Goal: Information Seeking & Learning: Learn about a topic

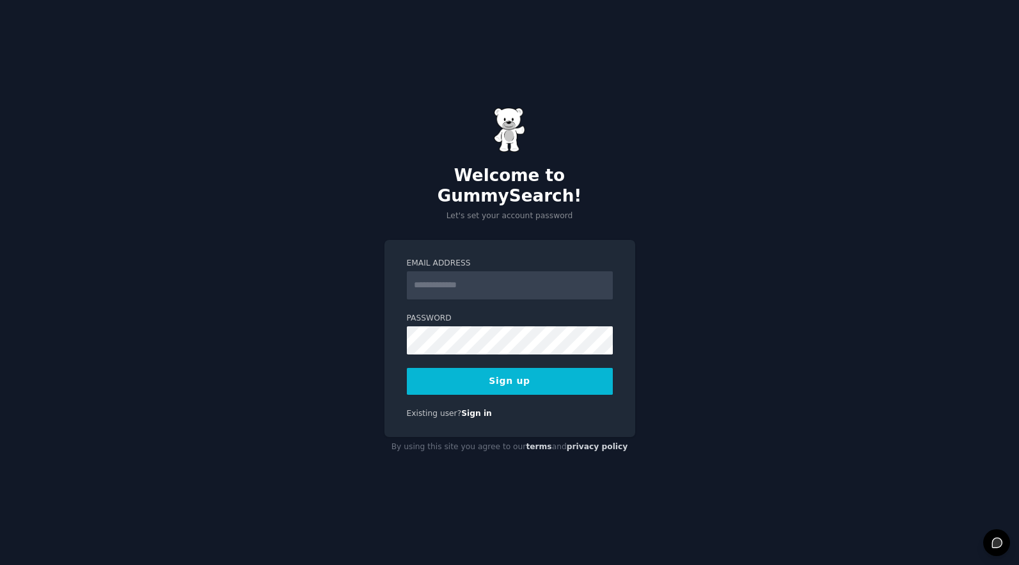
click at [550, 277] on input "Email Address" at bounding box center [510, 285] width 206 height 28
type input "**********"
click at [556, 370] on button "Sign up" at bounding box center [510, 381] width 206 height 27
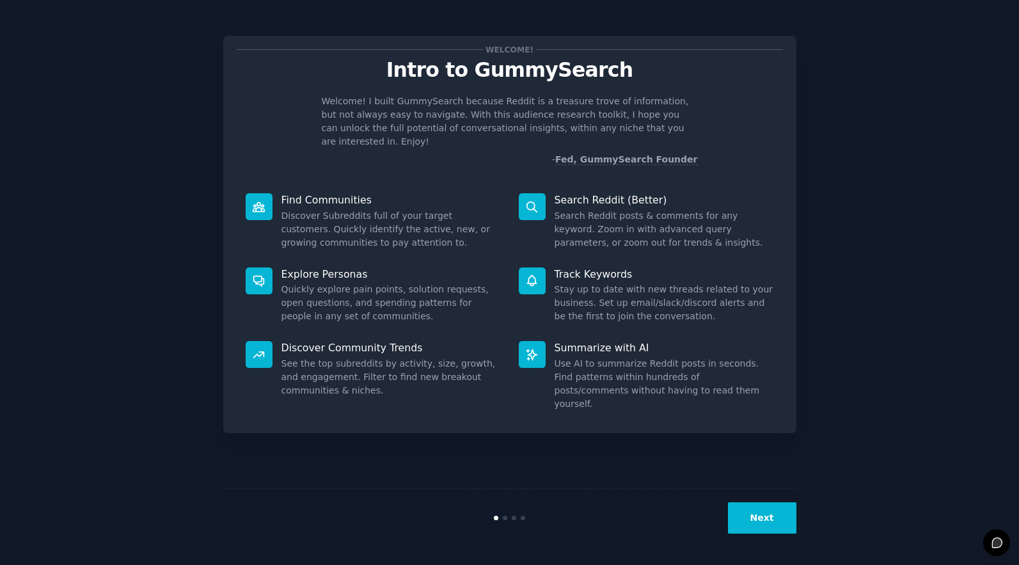
click at [761, 524] on button "Next" at bounding box center [762, 517] width 68 height 31
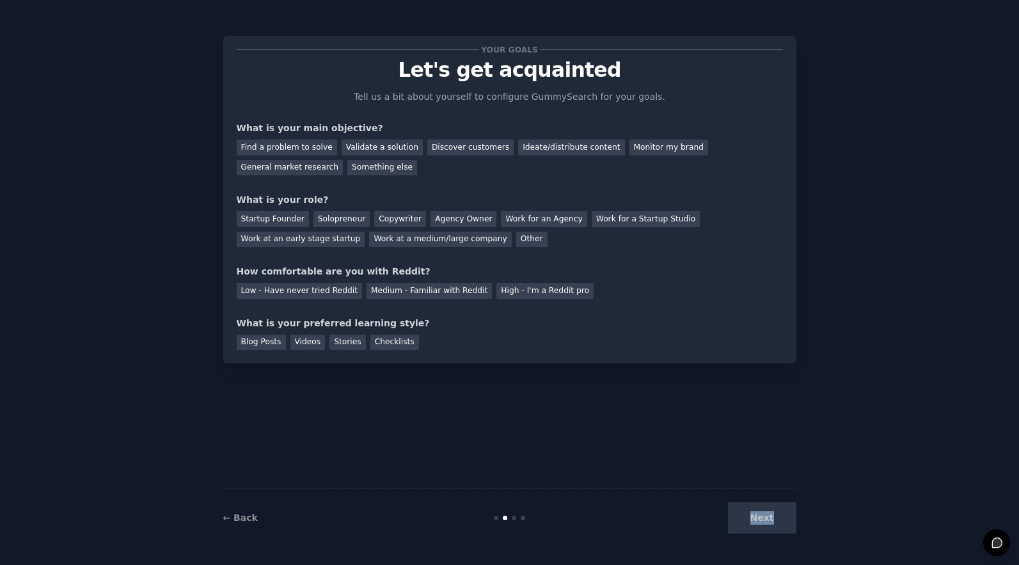
click at [761, 524] on div "Next" at bounding box center [700, 517] width 191 height 31
click at [682, 380] on div "Your goals Let's get acquainted Tell us a bit about yourself to configure Gummy…" at bounding box center [509, 282] width 573 height 529
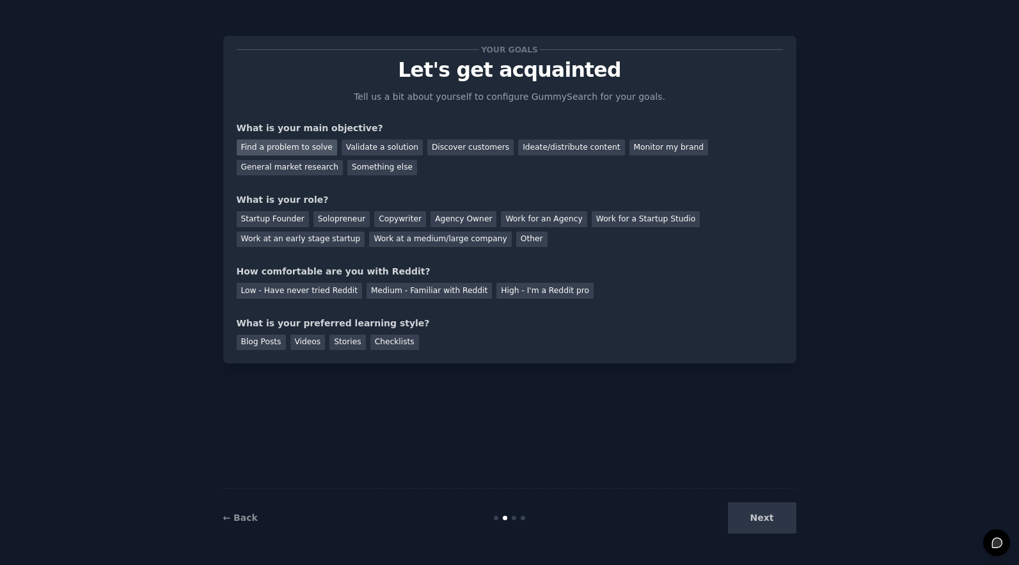
click at [262, 146] on div "Find a problem to solve" at bounding box center [287, 147] width 100 height 16
click at [521, 243] on div "Other" at bounding box center [531, 240] width 31 height 16
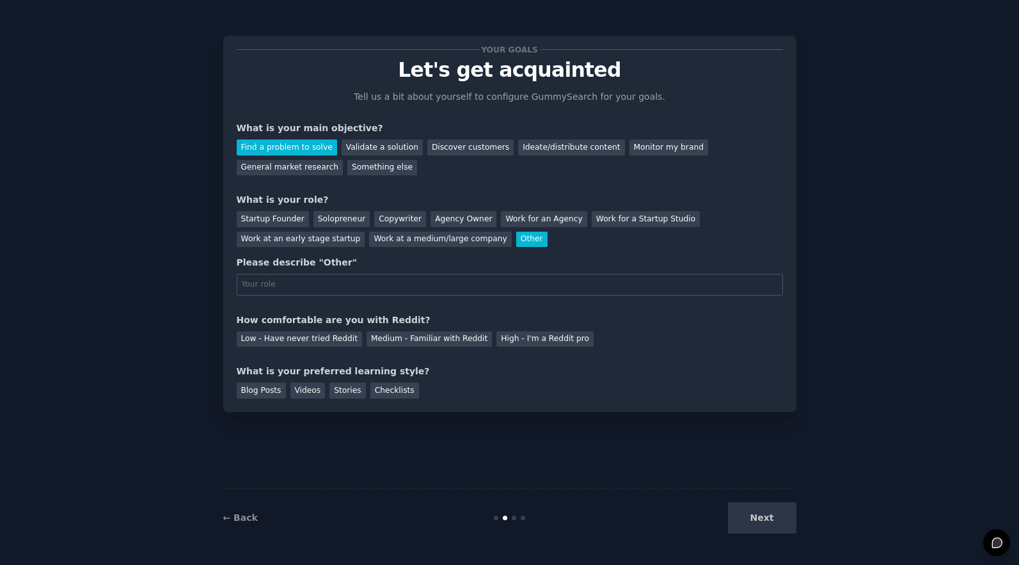
click at [503, 286] on input "text" at bounding box center [510, 285] width 546 height 22
type input "Sr. Solution Engineer"
click at [535, 306] on div "Your goals Let's get acquainted Tell us a bit about yourself to configure Gummy…" at bounding box center [510, 223] width 546 height 349
click at [531, 340] on div "High - I'm a Reddit pro" at bounding box center [544, 339] width 97 height 16
click at [465, 365] on div "What is your preferred learning style?" at bounding box center [510, 371] width 546 height 13
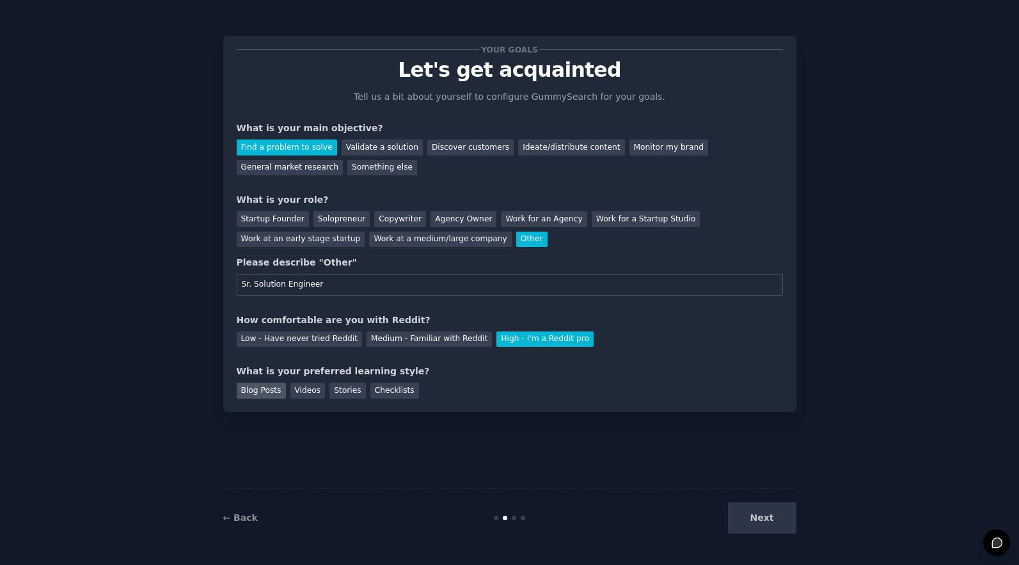
click at [269, 395] on div "Blog Posts" at bounding box center [261, 390] width 49 height 16
click at [753, 520] on button "Next" at bounding box center [762, 517] width 68 height 31
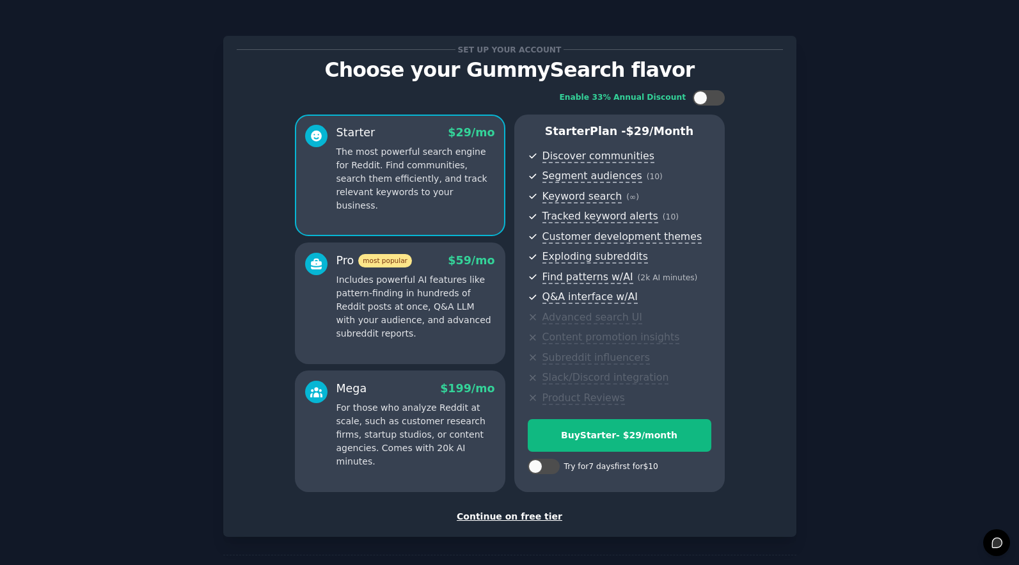
click at [544, 513] on div "Continue on free tier" at bounding box center [510, 516] width 546 height 13
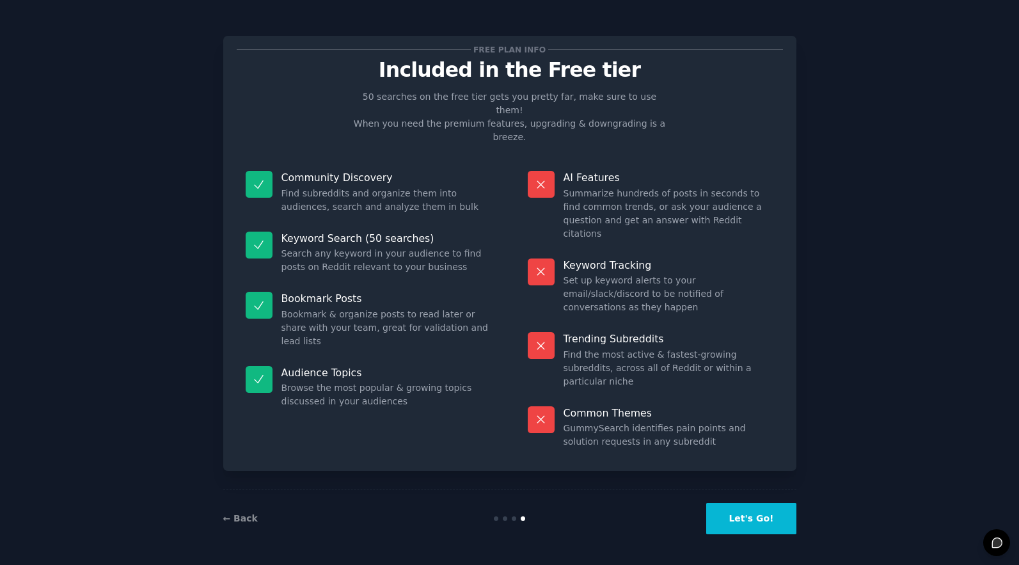
click at [778, 517] on button "Let's Go!" at bounding box center [751, 518] width 90 height 31
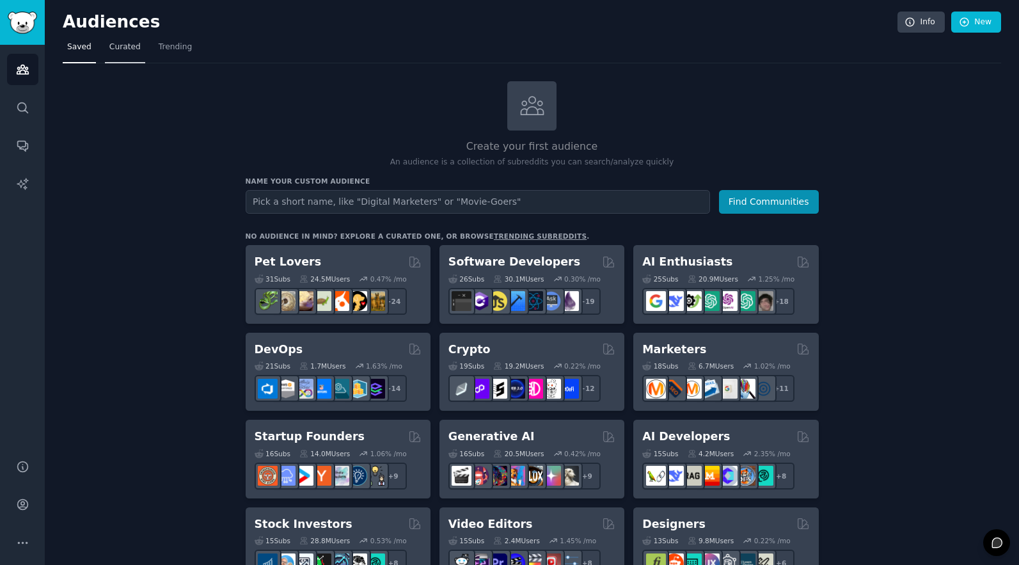
click at [129, 57] on link "Curated" at bounding box center [125, 50] width 40 height 26
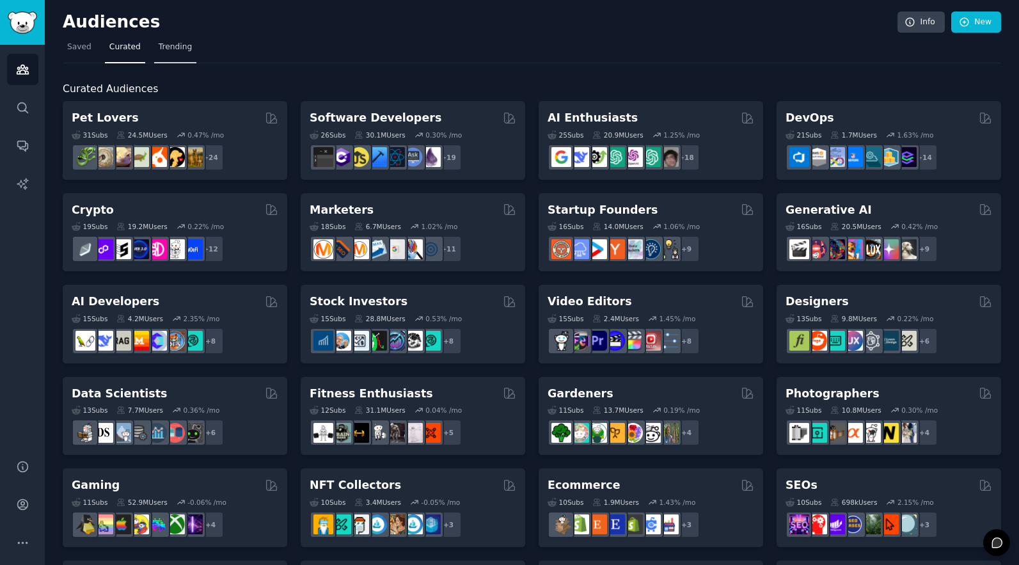
click at [174, 50] on span "Trending" at bounding box center [175, 48] width 33 height 12
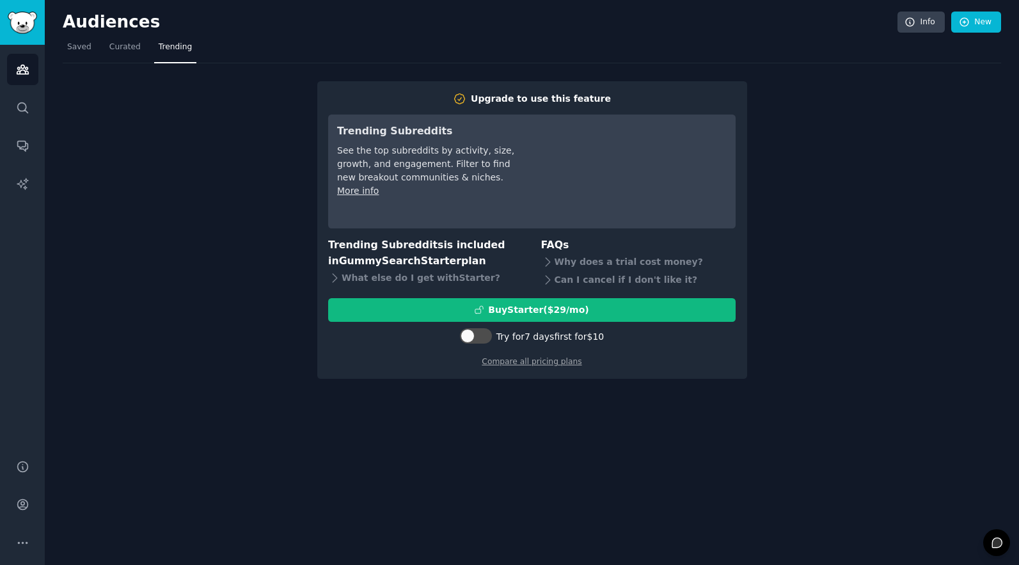
click at [97, 52] on nav "Saved Curated Trending" at bounding box center [532, 50] width 938 height 26
click at [84, 47] on span "Saved" at bounding box center [79, 48] width 24 height 12
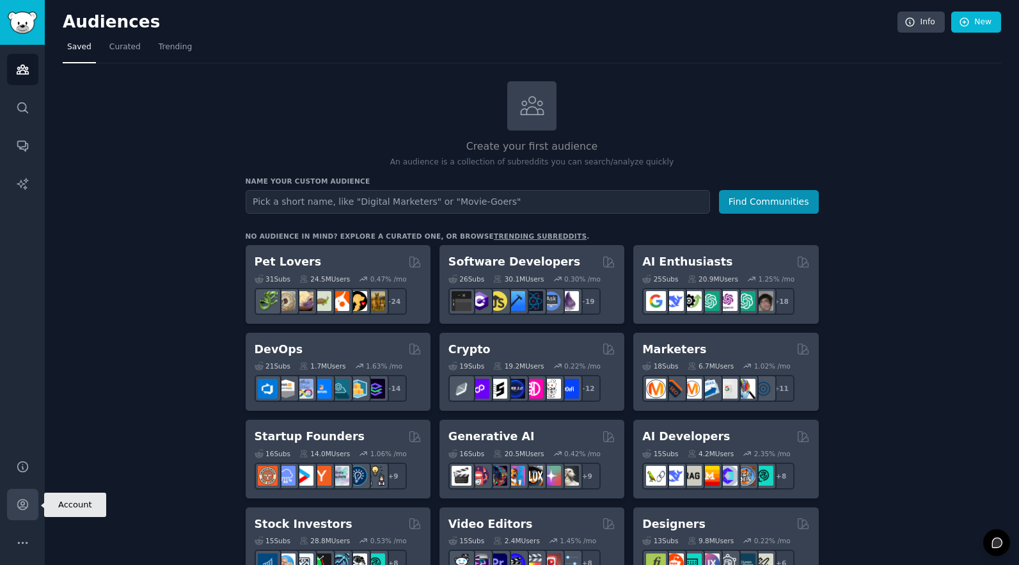
click at [22, 513] on link "Account" at bounding box center [22, 504] width 31 height 31
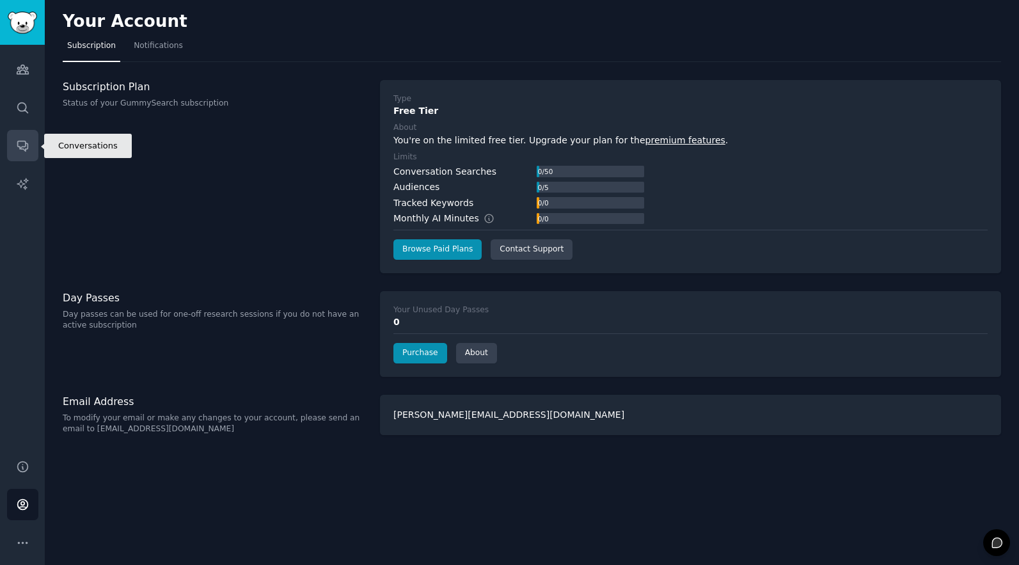
click at [23, 143] on icon "Sidebar" at bounding box center [22, 145] width 13 height 13
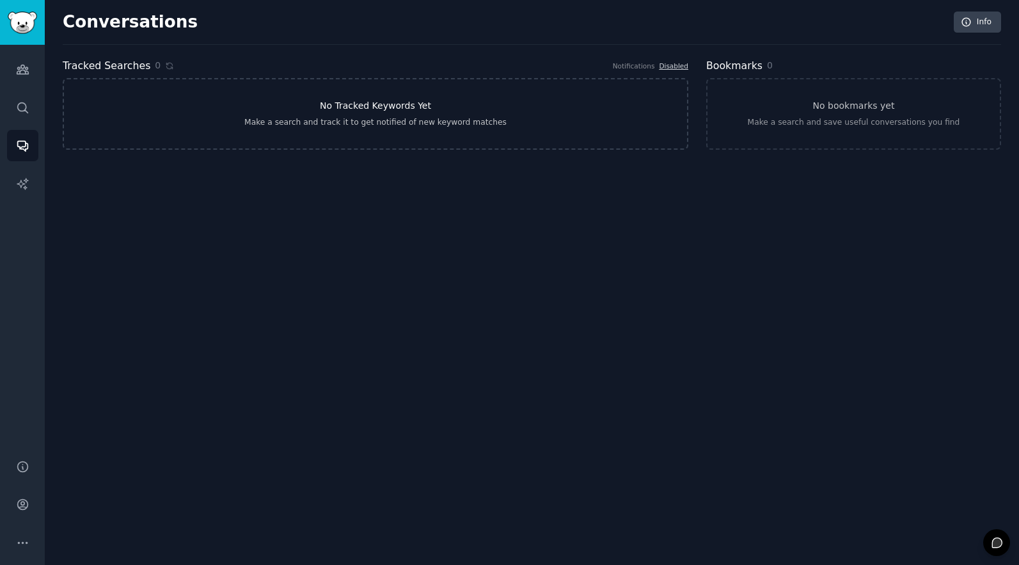
click at [537, 110] on link "No Tracked Keywords Yet Make a search and track it to get notified of new keywo…" at bounding box center [376, 114] width 626 height 72
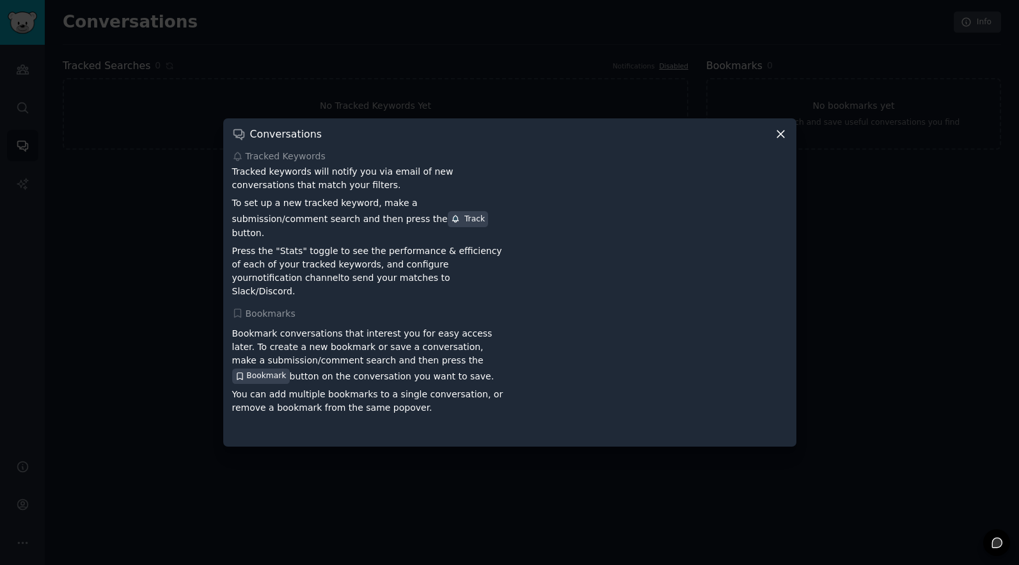
click at [784, 141] on icon at bounding box center [780, 133] width 13 height 13
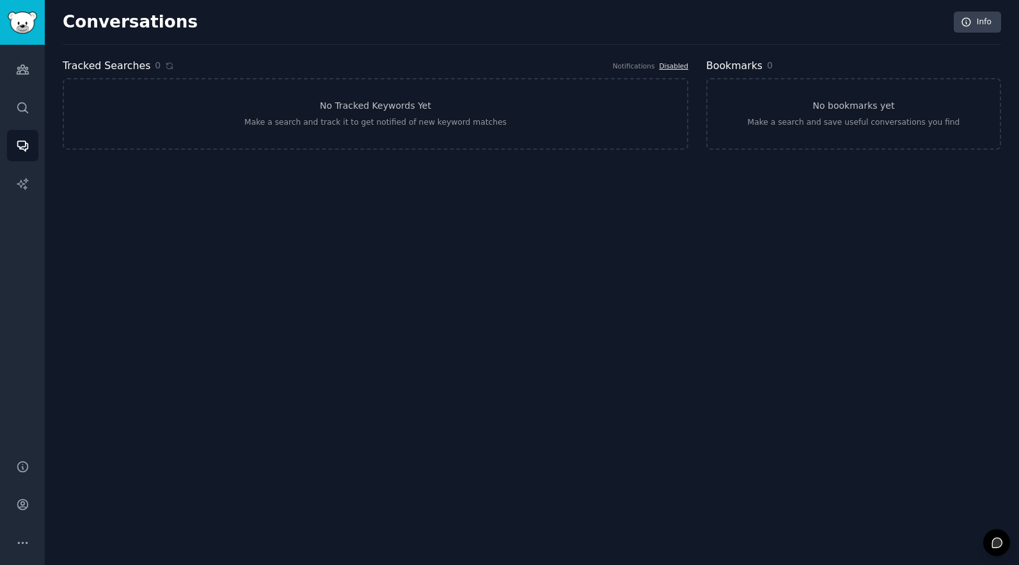
click at [680, 68] on link "Disabled" at bounding box center [673, 66] width 29 height 8
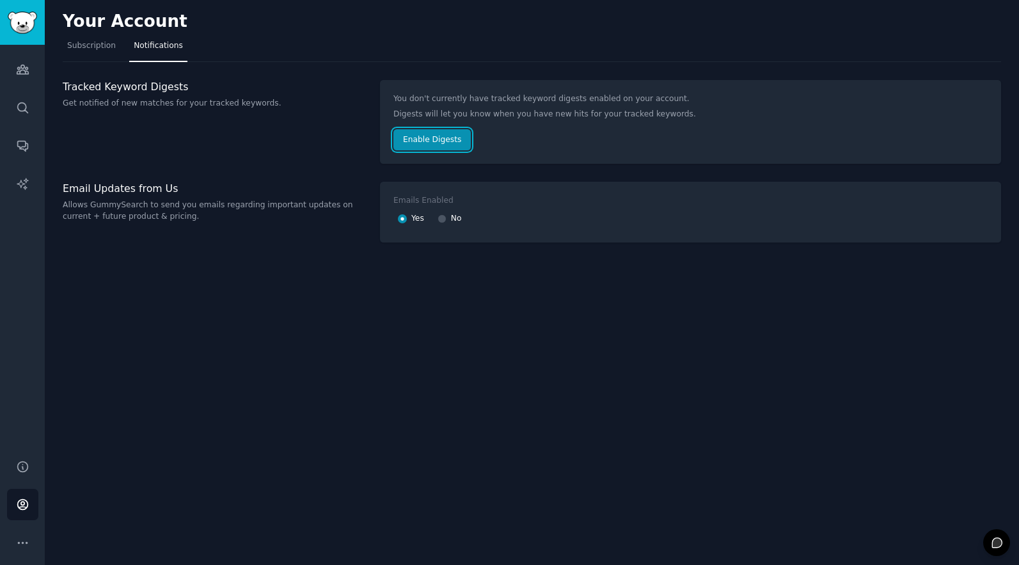
click at [447, 141] on button "Enable Digests" at bounding box center [431, 140] width 77 height 22
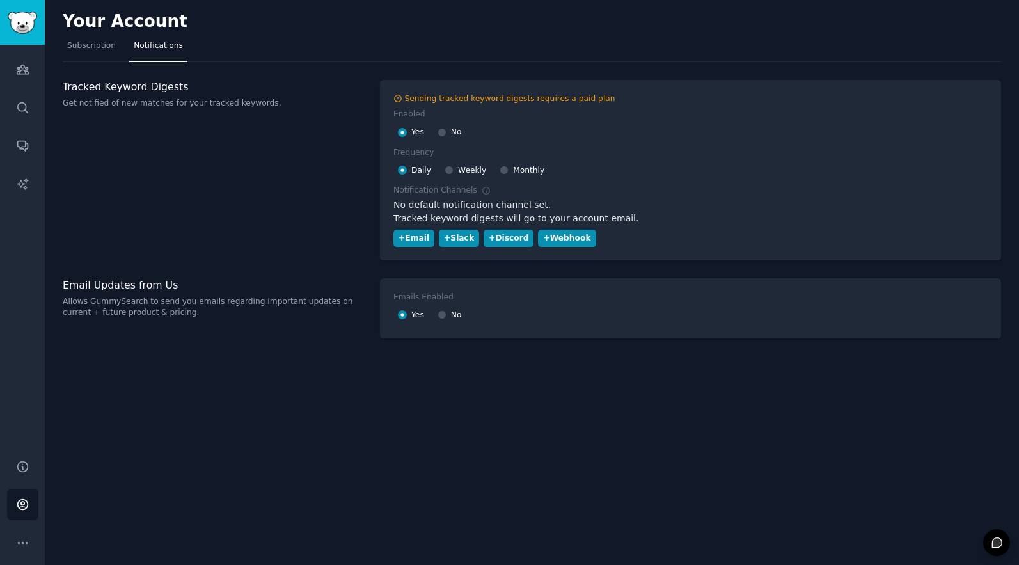
click at [301, 233] on div "Tracked Keyword Digests Get notified of new matches for your tracked keywords." at bounding box center [215, 170] width 304 height 180
click at [104, 43] on span "Subscription" at bounding box center [91, 46] width 49 height 12
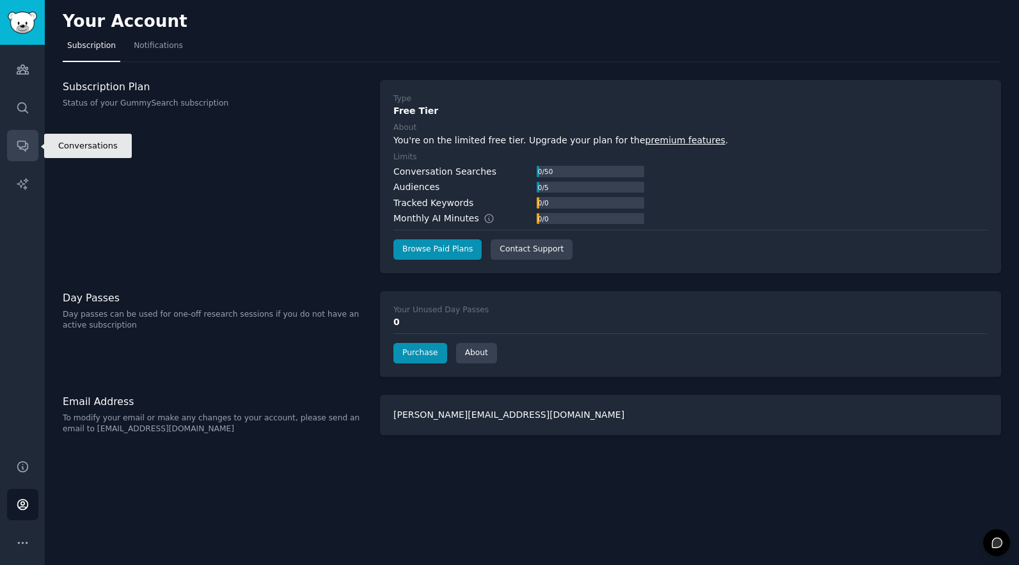
click at [29, 145] on link "Conversations" at bounding box center [22, 145] width 31 height 31
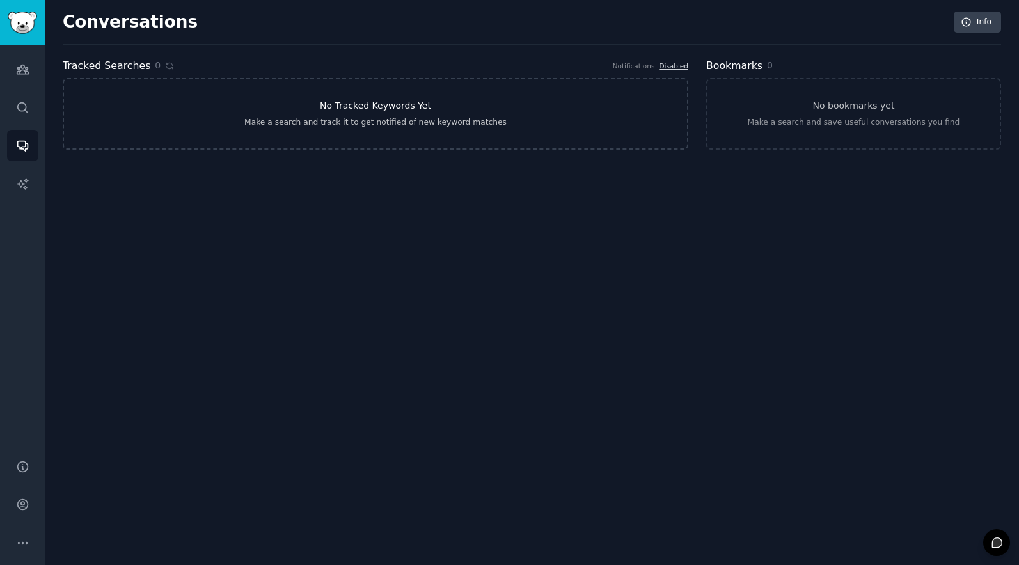
click at [345, 116] on link "No Tracked Keywords Yet Make a search and track it to get notified of new keywo…" at bounding box center [376, 114] width 626 height 72
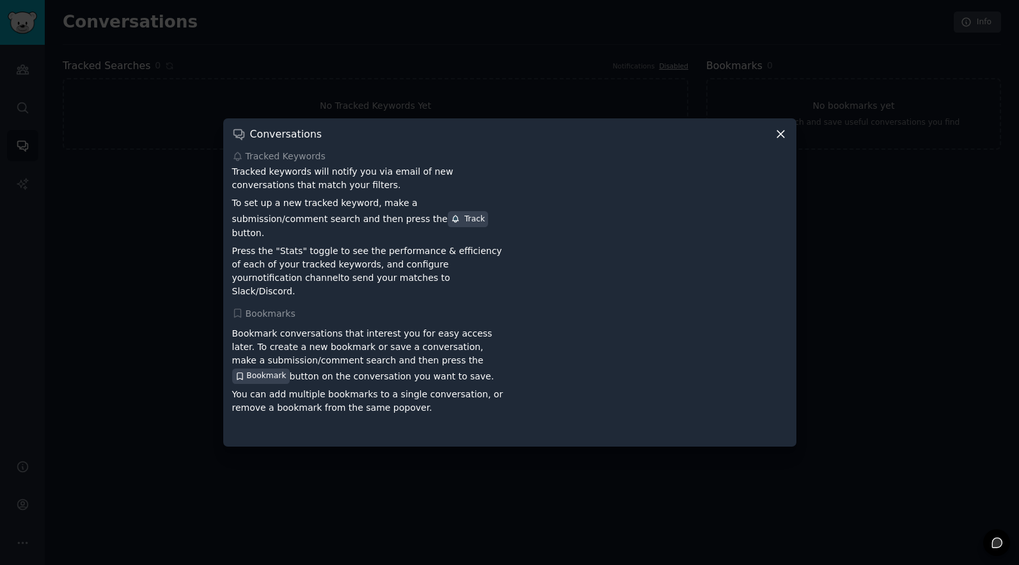
click at [798, 141] on div at bounding box center [509, 282] width 1019 height 565
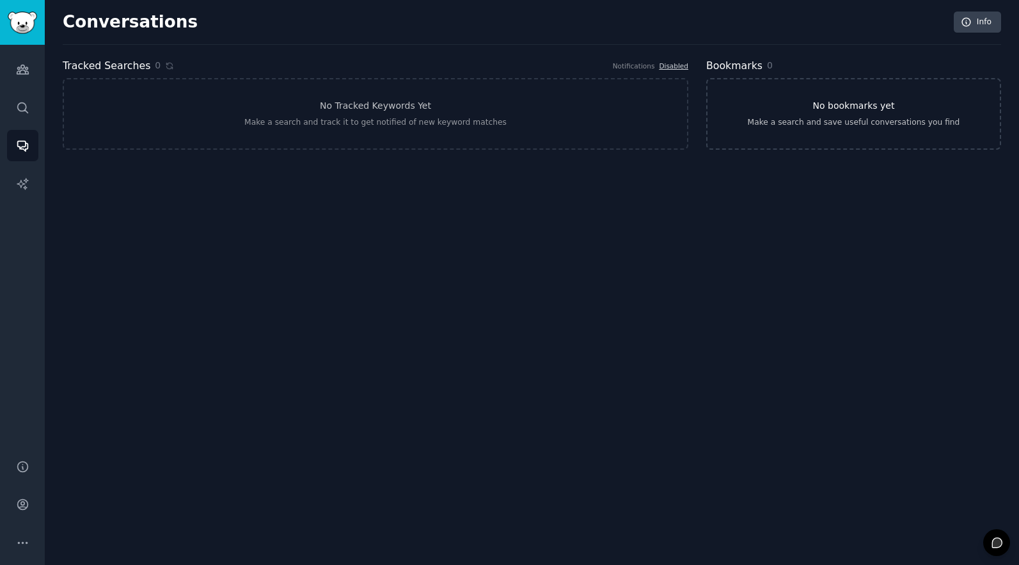
click at [865, 114] on link "No bookmarks yet Make a search and save useful conversations you find" at bounding box center [853, 114] width 295 height 72
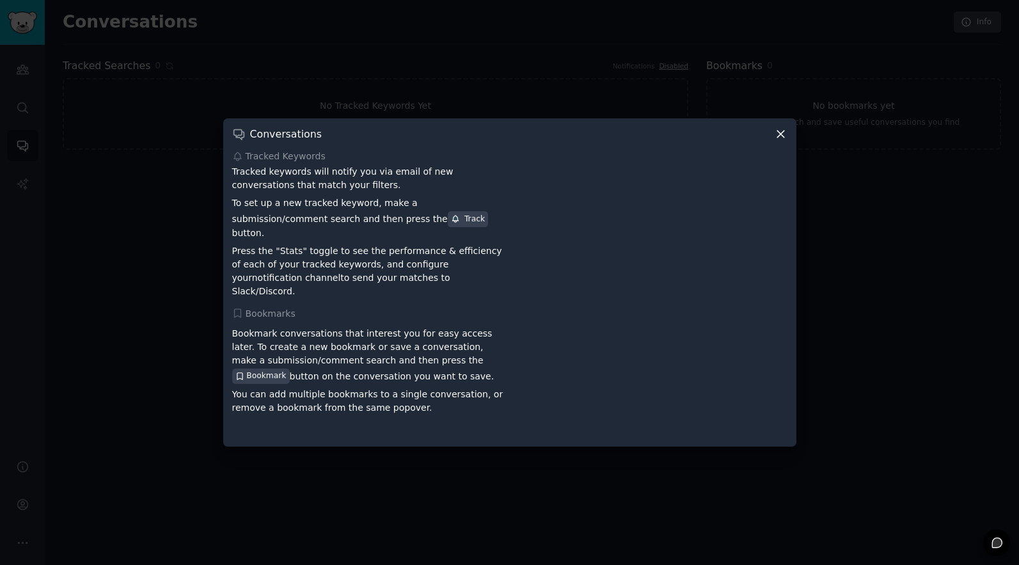
click at [791, 145] on div "Conversations Tracked Keywords Tracked keywords will notify you via email of ne…" at bounding box center [509, 282] width 573 height 328
click at [780, 141] on icon at bounding box center [780, 133] width 13 height 13
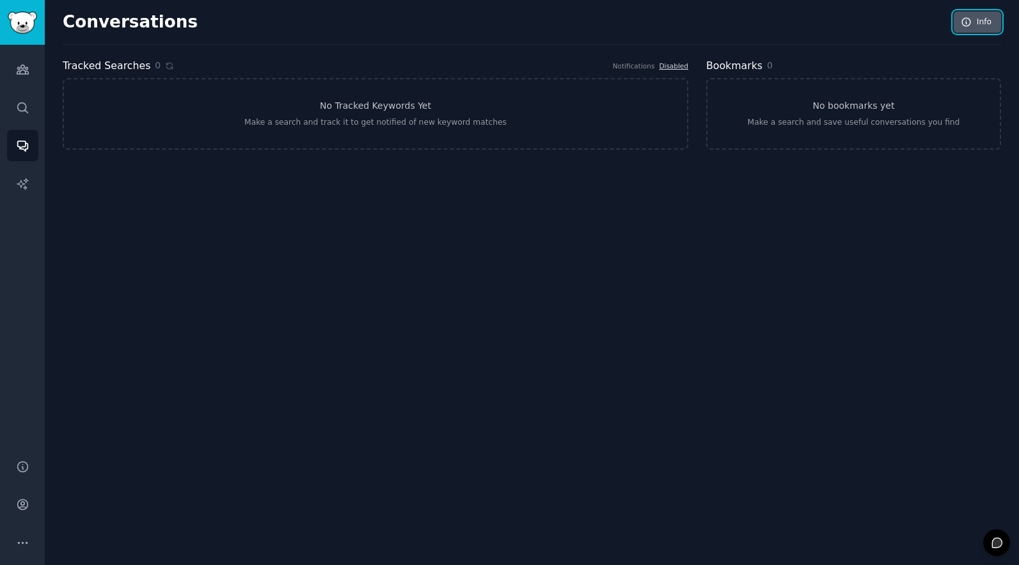
click at [962, 27] on icon at bounding box center [967, 23] width 12 height 12
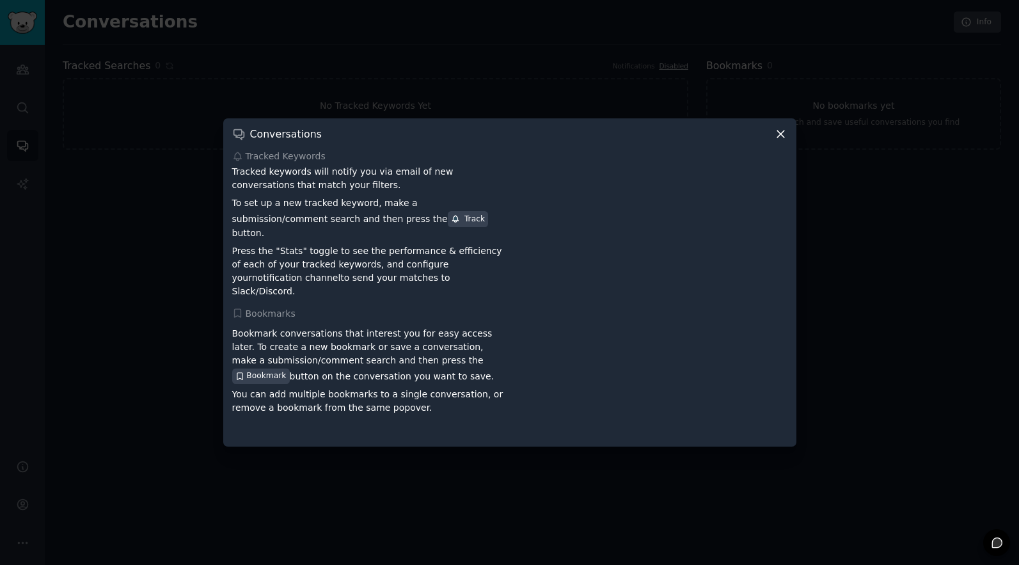
click at [780, 141] on icon at bounding box center [780, 133] width 13 height 13
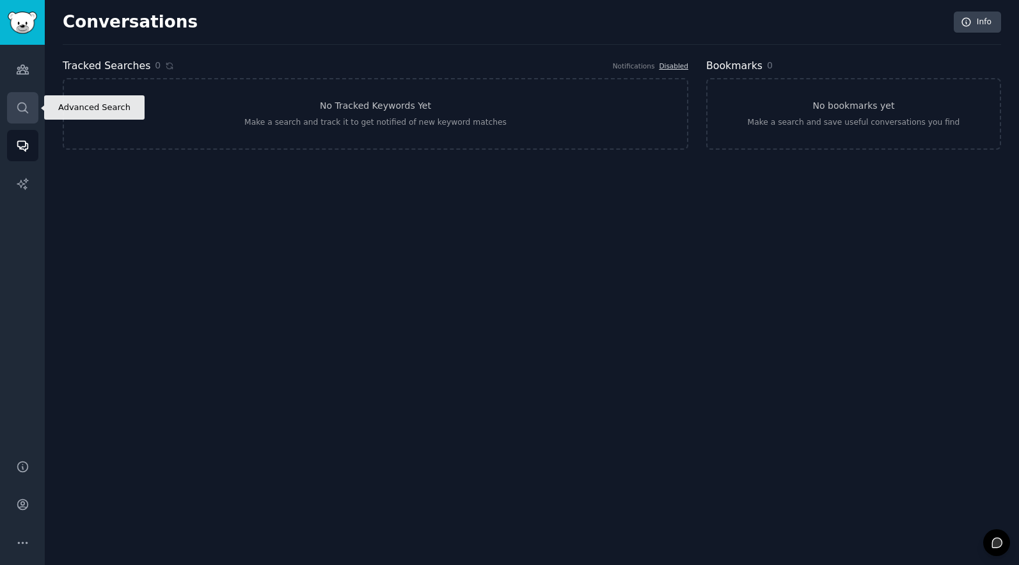
click at [29, 103] on icon "Sidebar" at bounding box center [22, 107] width 13 height 13
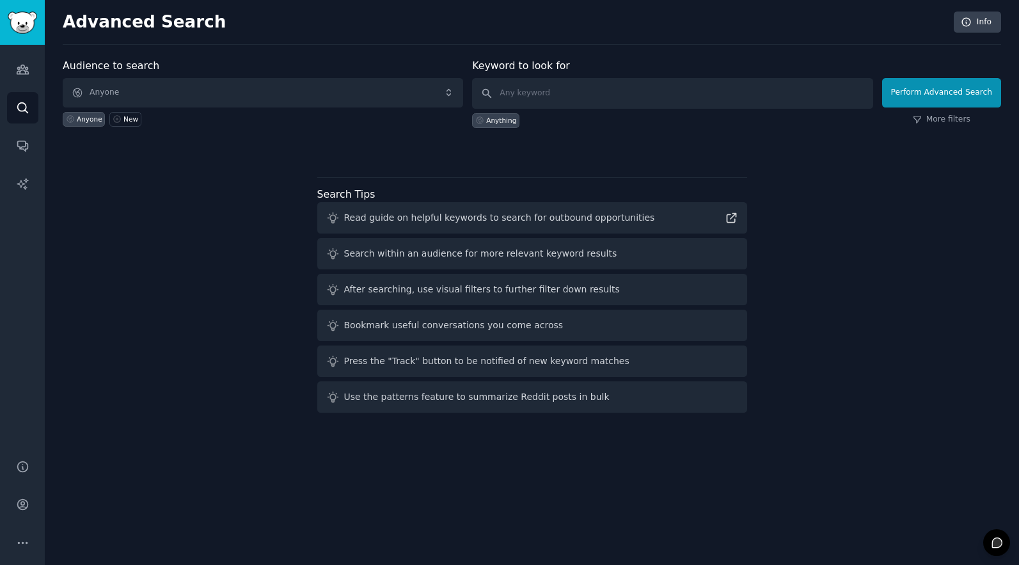
click at [327, 153] on div at bounding box center [532, 150] width 938 height 9
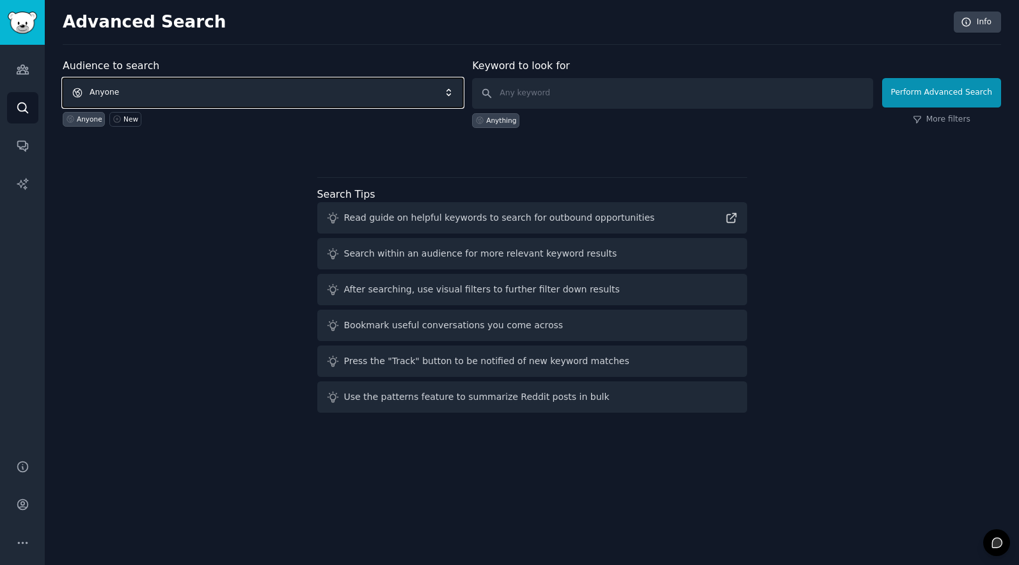
click at [141, 90] on span "Anyone" at bounding box center [263, 92] width 400 height 29
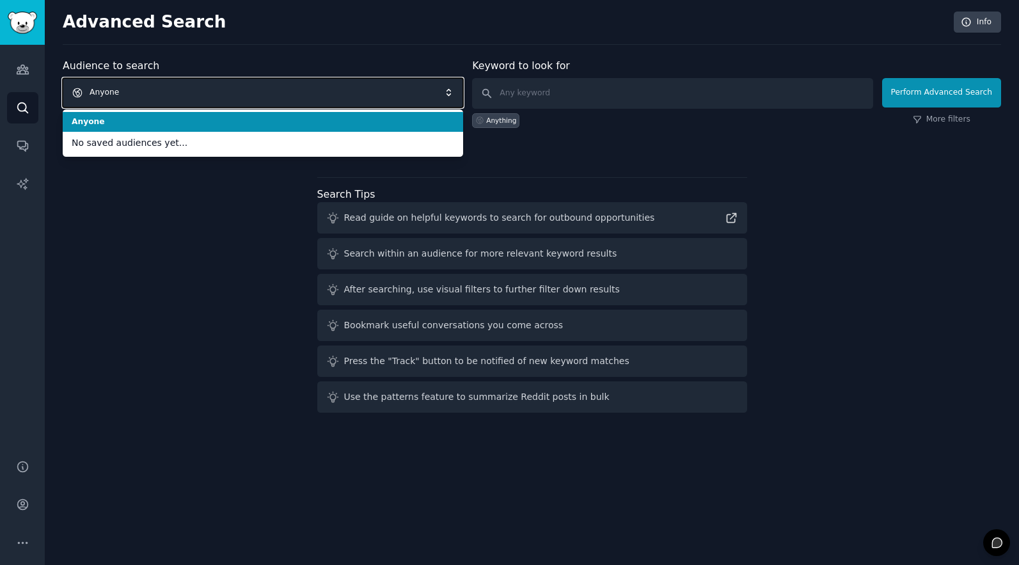
click at [141, 90] on span "Anyone" at bounding box center [263, 92] width 400 height 29
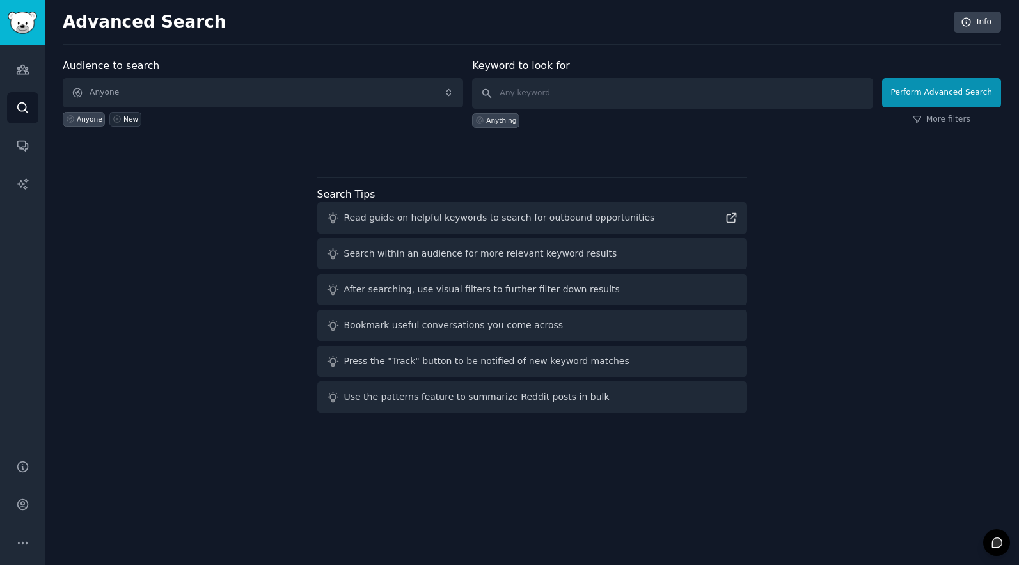
click at [131, 121] on div "New" at bounding box center [130, 118] width 15 height 9
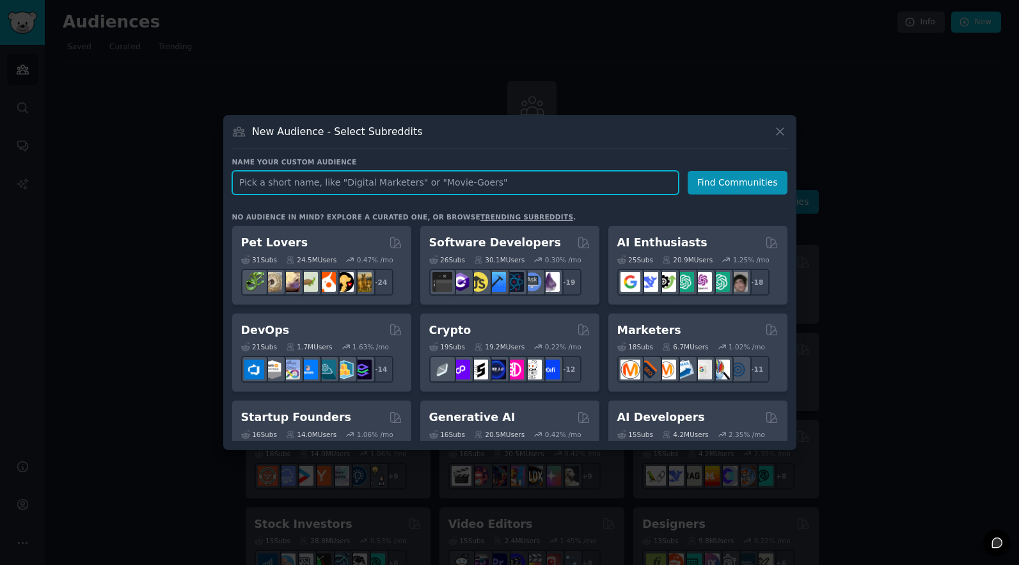
click at [400, 187] on input "text" at bounding box center [455, 183] width 446 height 24
type input "homelab"
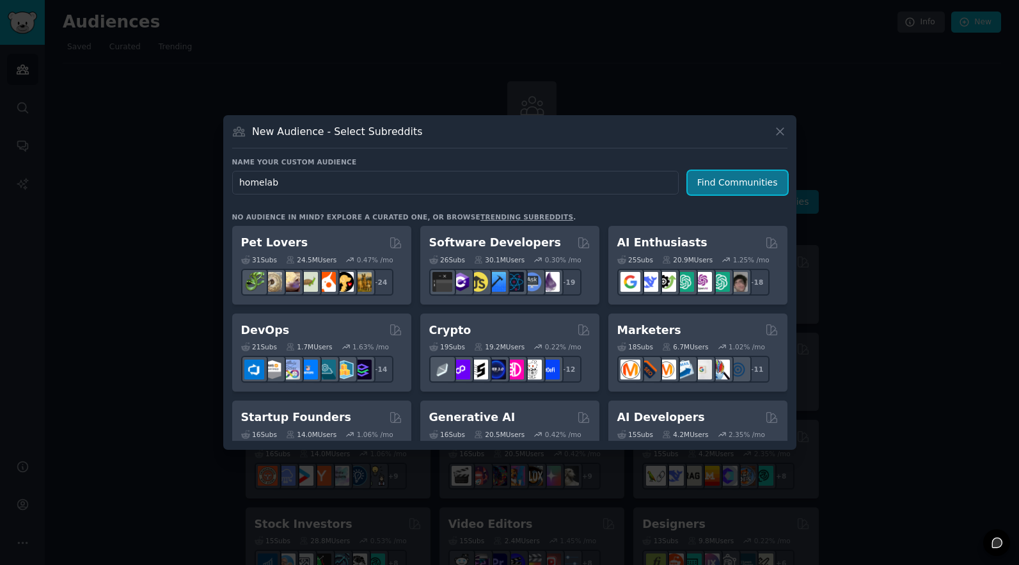
click at [738, 187] on button "Find Communities" at bounding box center [738, 183] width 100 height 24
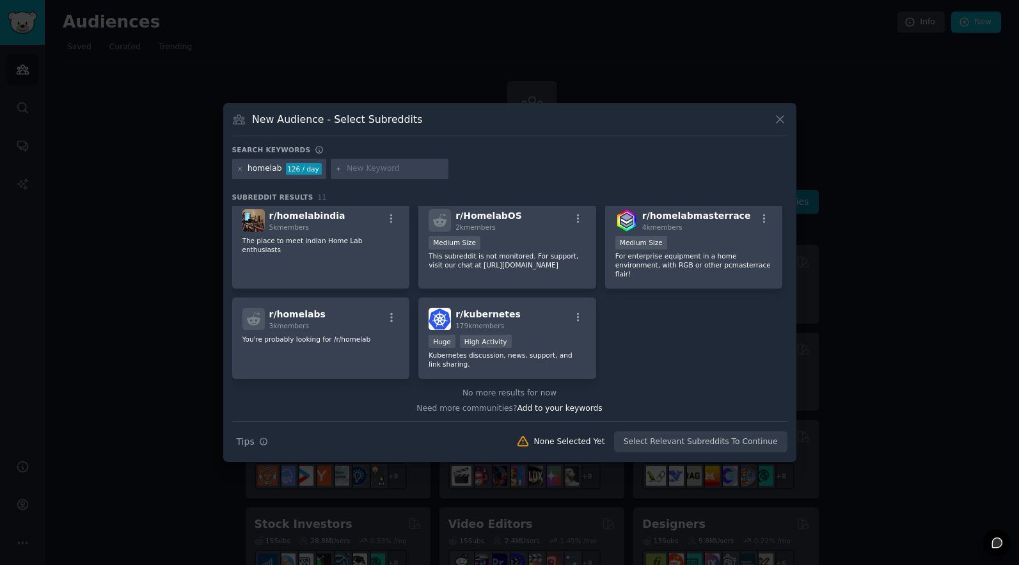
scroll to position [207, 0]
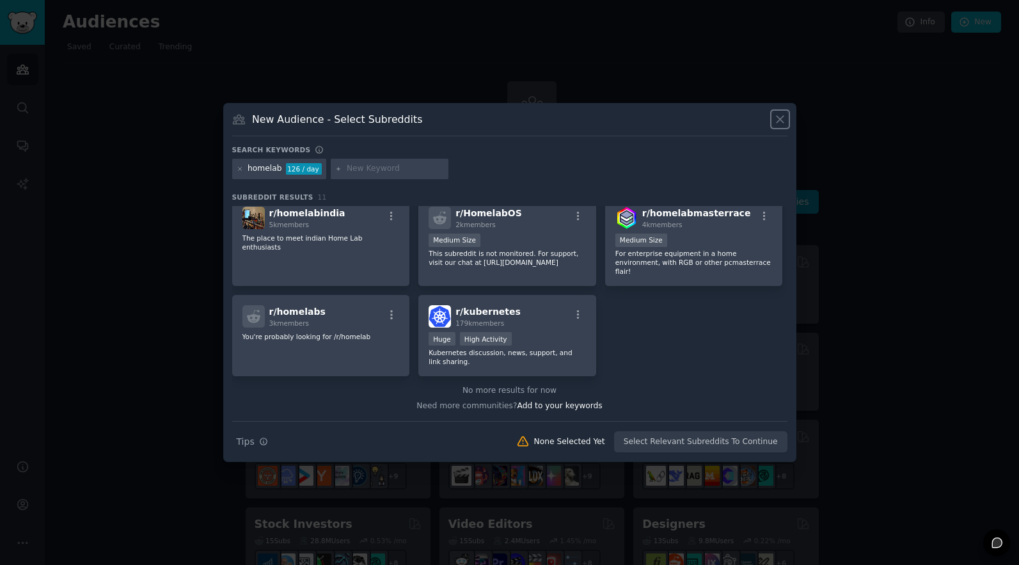
click at [778, 119] on icon at bounding box center [779, 119] width 13 height 13
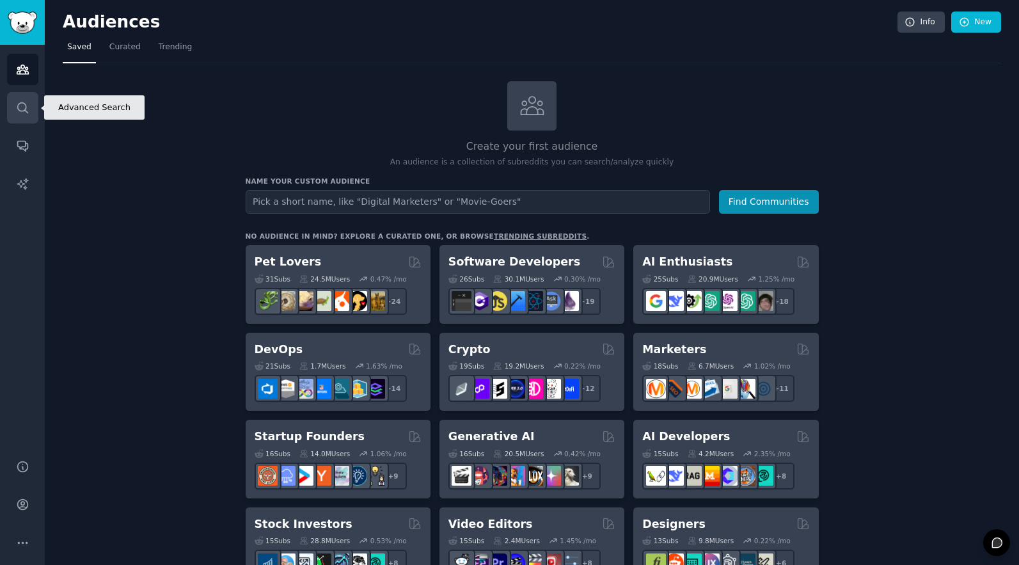
click at [29, 106] on link "Search" at bounding box center [22, 107] width 31 height 31
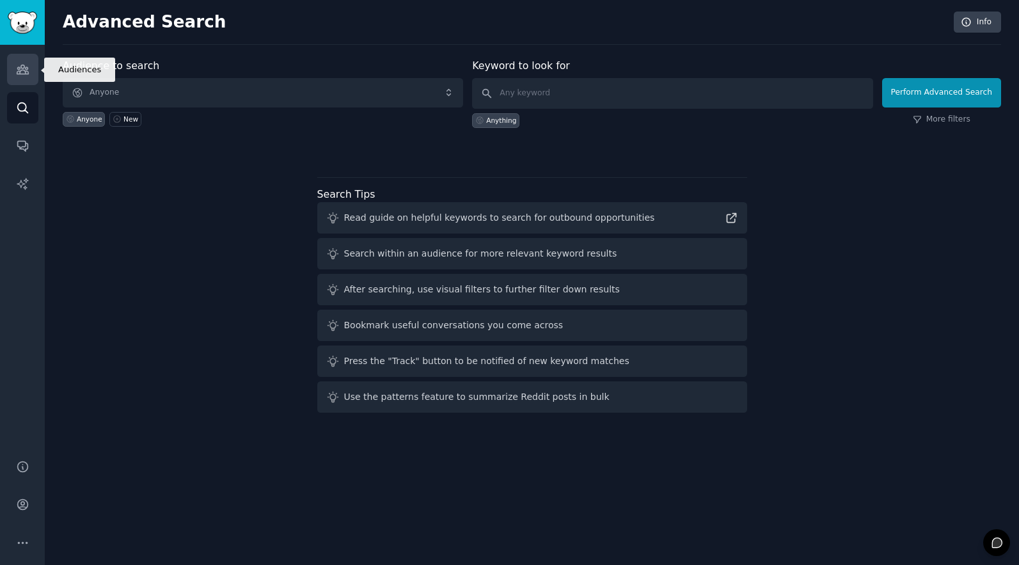
click at [23, 71] on icon "Sidebar" at bounding box center [22, 69] width 13 height 13
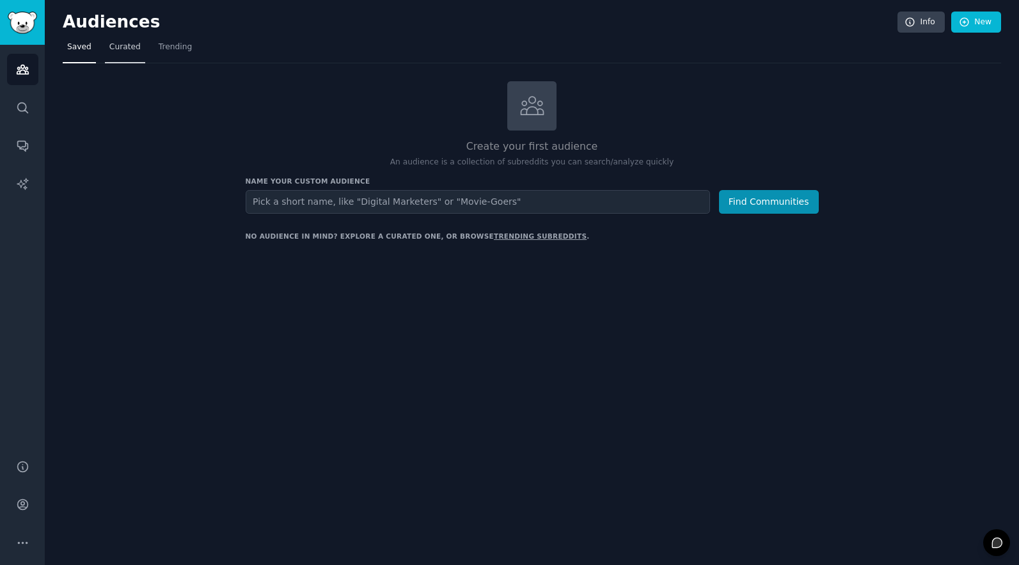
click at [118, 43] on span "Curated" at bounding box center [124, 48] width 31 height 12
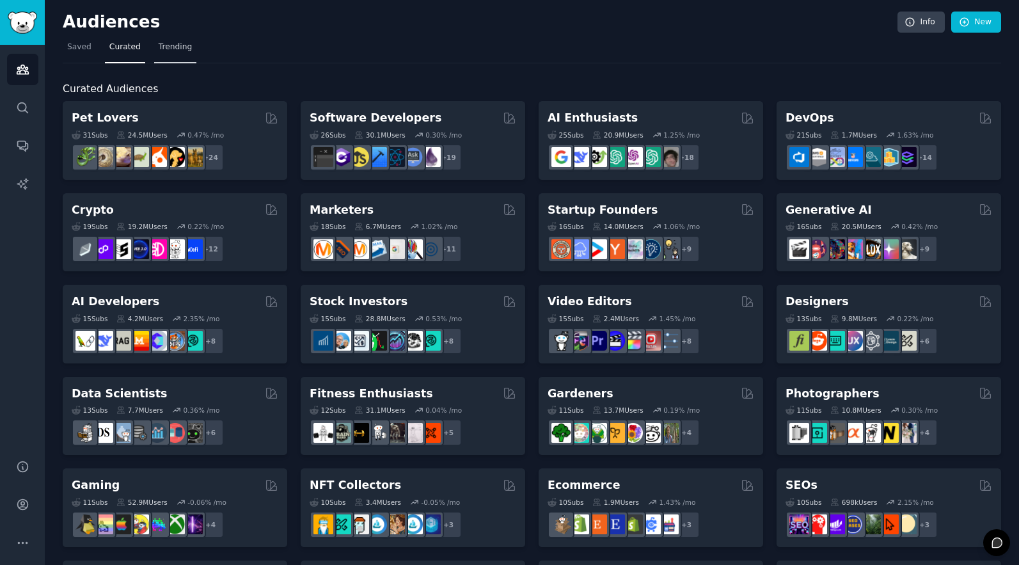
click at [173, 42] on span "Trending" at bounding box center [175, 48] width 33 height 12
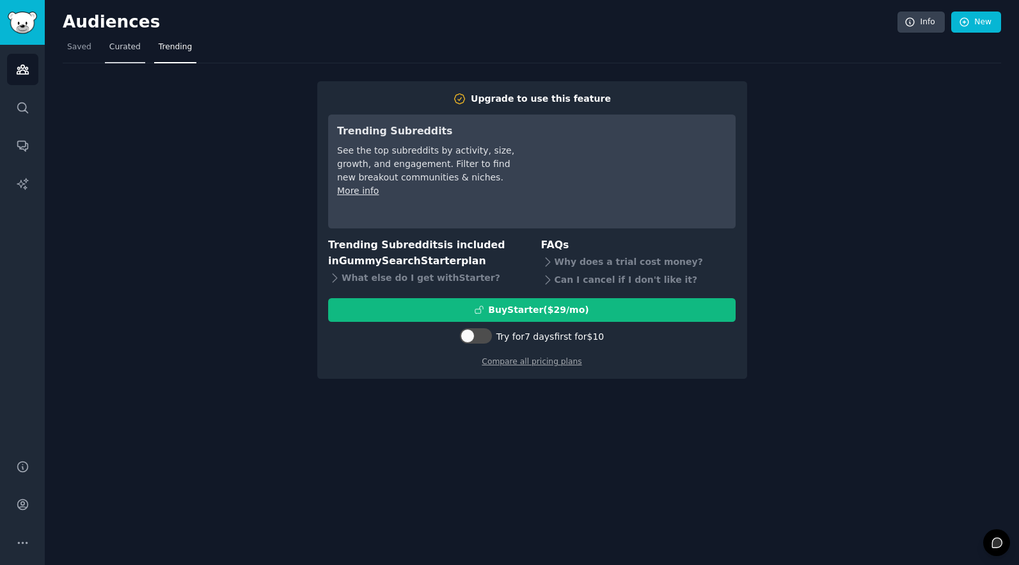
click at [132, 44] on span "Curated" at bounding box center [124, 48] width 31 height 12
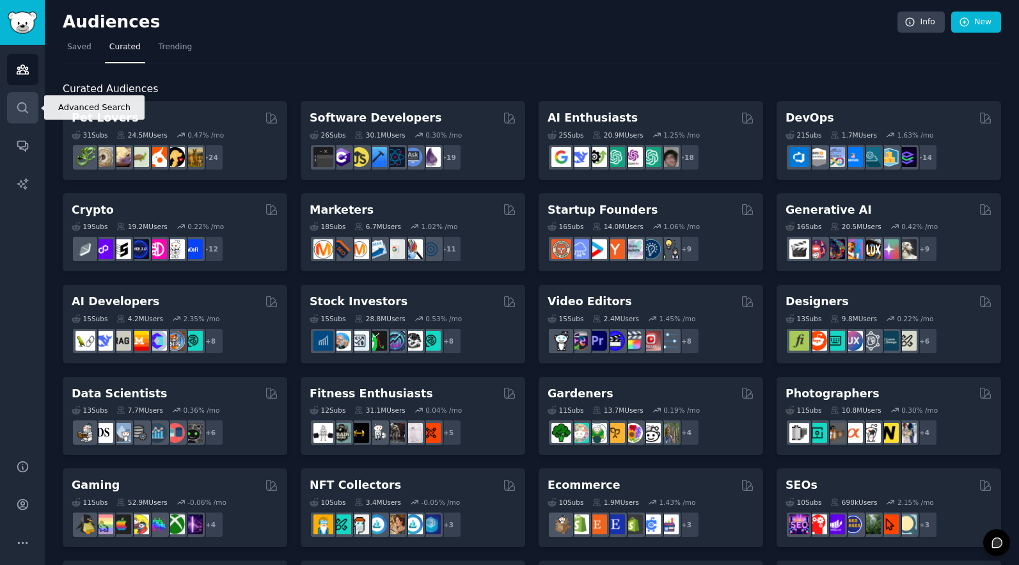
click at [26, 104] on icon "Sidebar" at bounding box center [22, 107] width 13 height 13
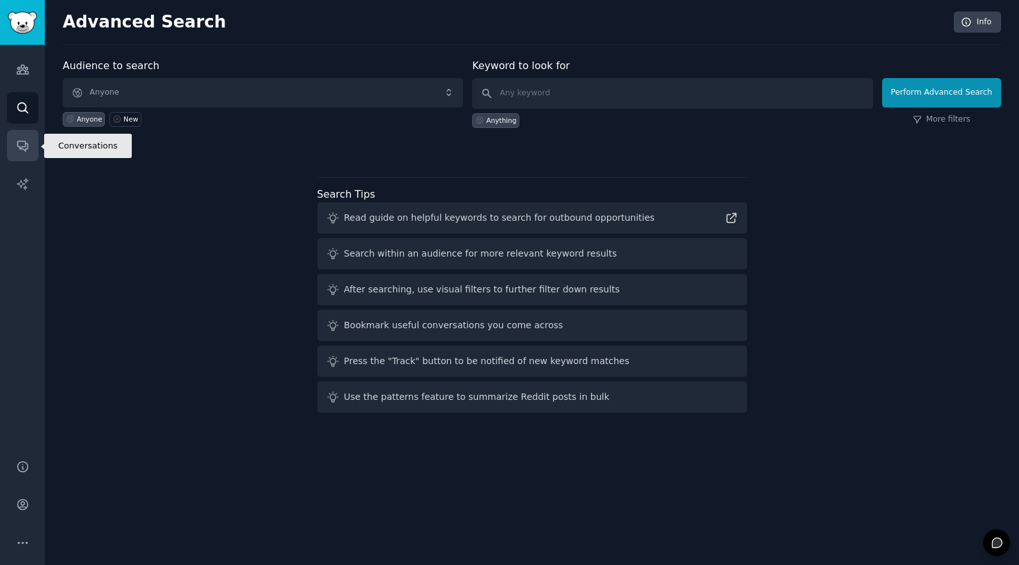
click at [19, 155] on link "Conversations" at bounding box center [22, 145] width 31 height 31
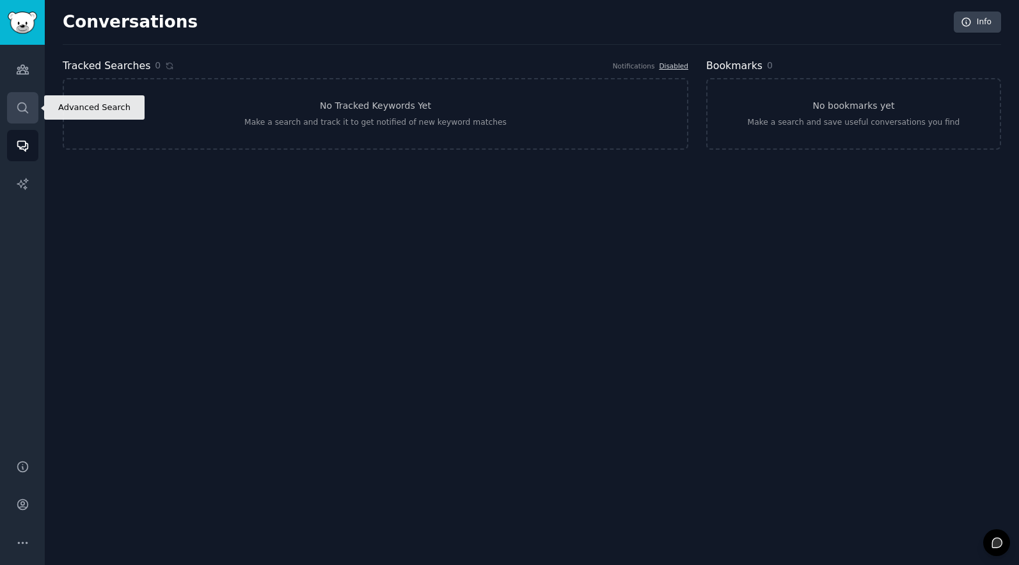
click at [19, 111] on icon "Sidebar" at bounding box center [22, 107] width 10 height 10
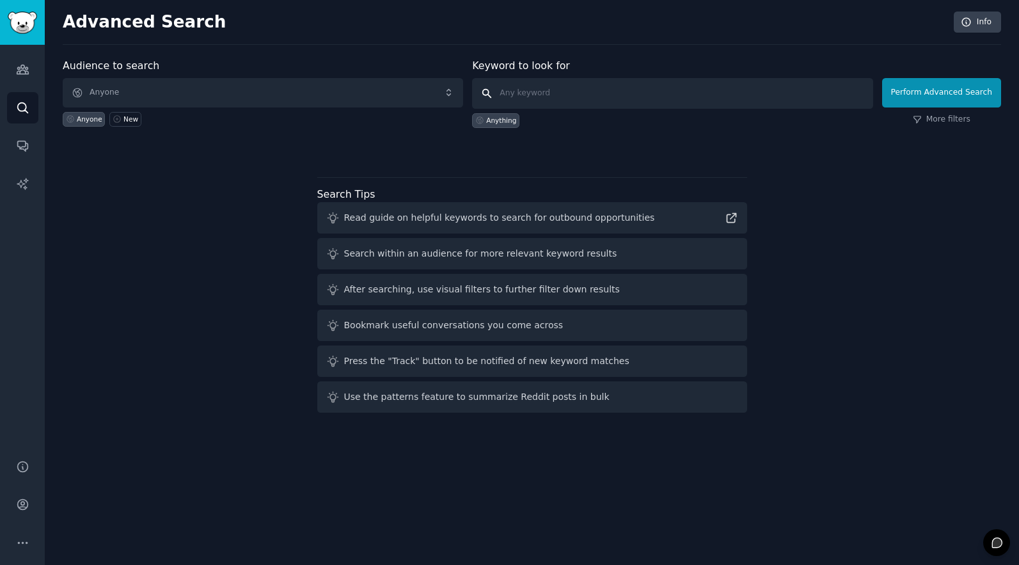
click at [613, 93] on input "text" at bounding box center [672, 93] width 400 height 31
type input "twingate"
click at [656, 143] on div "Audience to search Anyone Anyone New Keyword to look for twingate Anything Perf…" at bounding box center [532, 106] width 938 height 97
click at [933, 120] on link "More filters" at bounding box center [942, 120] width 58 height 12
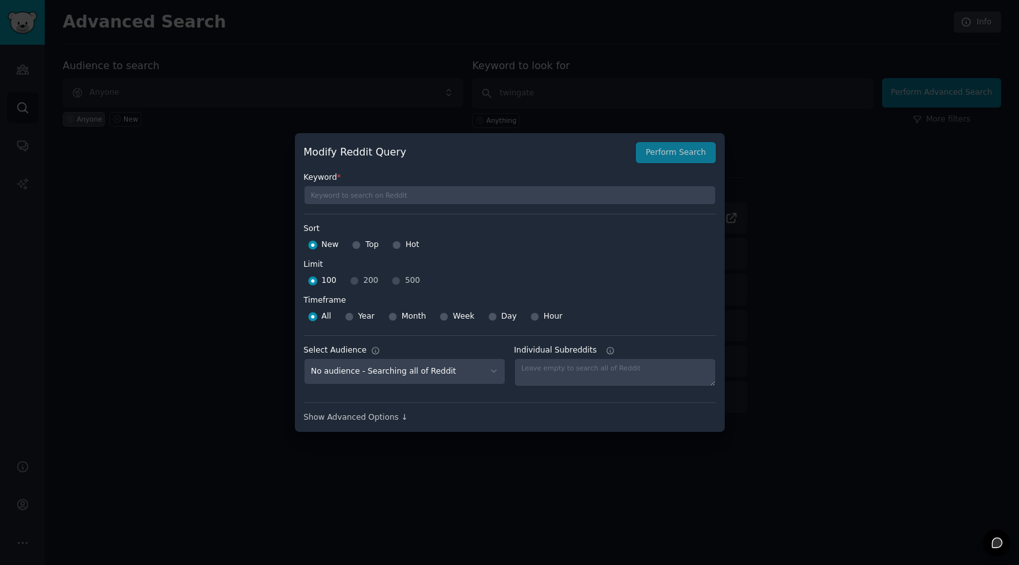
click at [414, 205] on div "Keyword * Sort Sort New Top Hot Limit Limit 100 200 500 Timeframe Timeframe All…" at bounding box center [510, 293] width 412 height 260
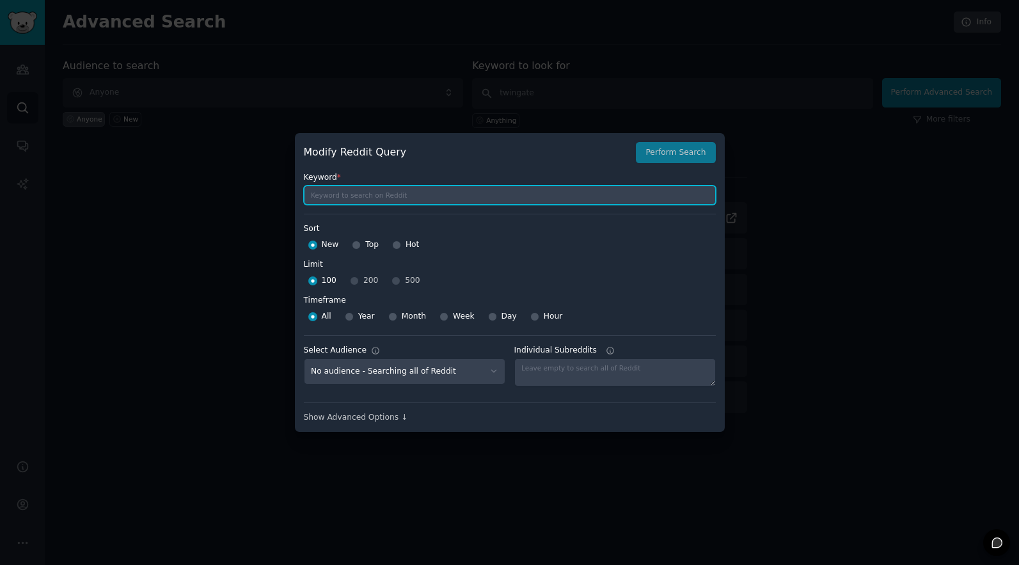
click at [420, 200] on input "text" at bounding box center [510, 194] width 412 height 19
type input "t"
type input "twingate"
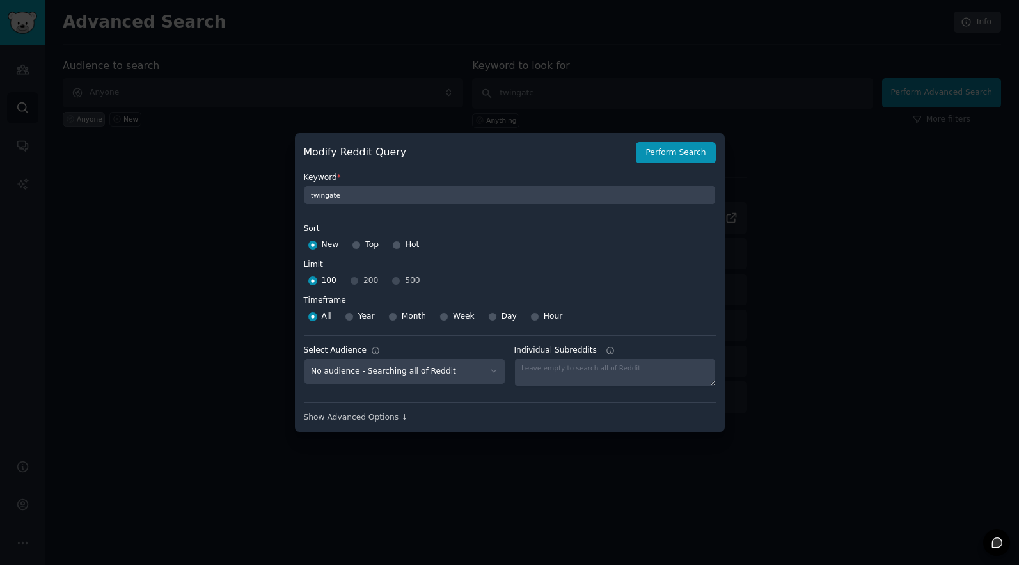
click at [391, 283] on div "100 200 500" at bounding box center [510, 281] width 412 height 20
click at [399, 283] on div "100 200 500" at bounding box center [510, 281] width 412 height 20
click at [361, 283] on div "100 200 500" at bounding box center [510, 281] width 412 height 20
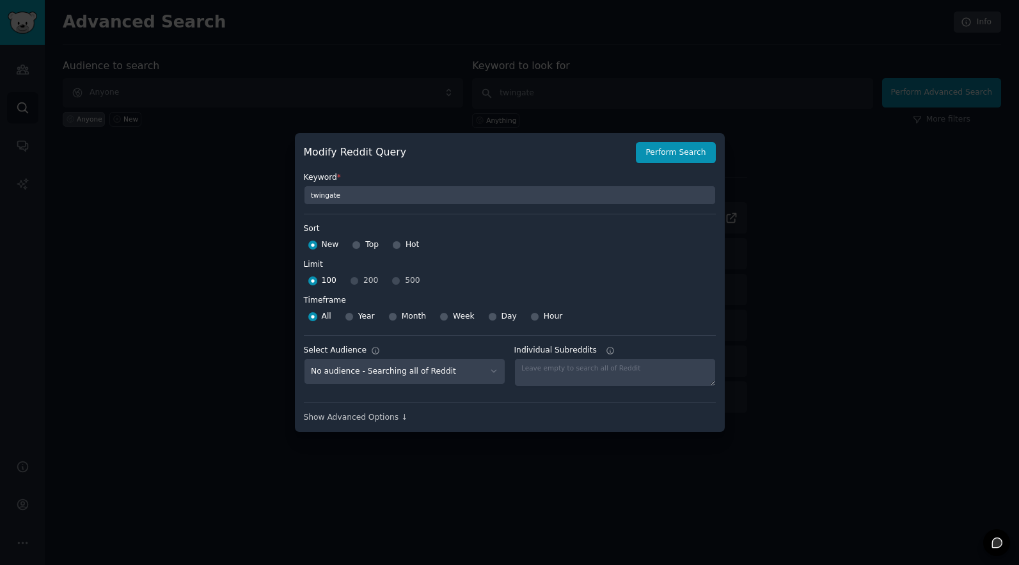
click at [425, 292] on label "Timeframe" at bounding box center [510, 298] width 412 height 16
click at [538, 315] on div "Hour" at bounding box center [546, 316] width 33 height 20
click at [535, 315] on input "Hour" at bounding box center [534, 316] width 9 height 9
radio input "true"
click at [494, 320] on div at bounding box center [492, 317] width 9 height 12
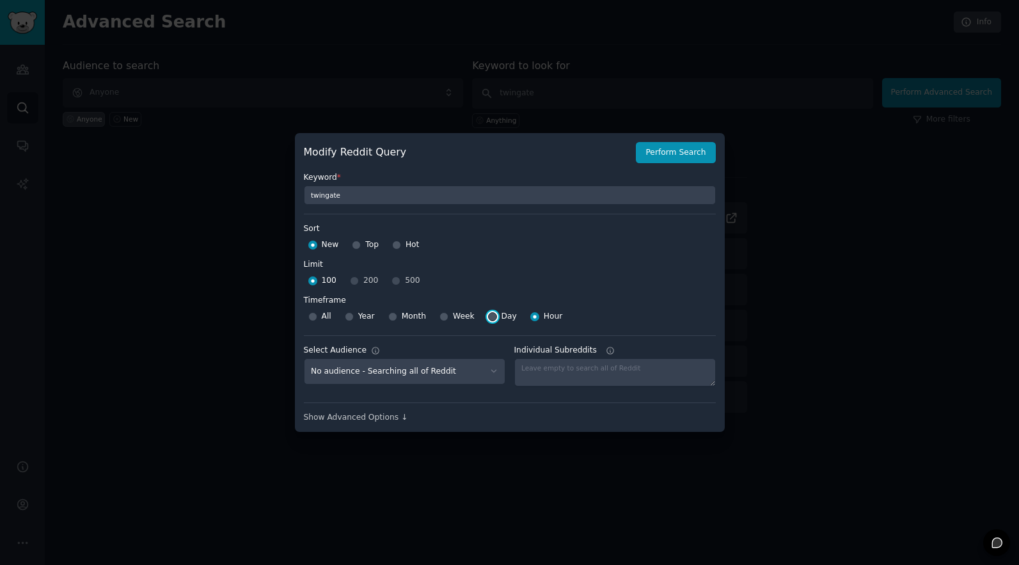
click at [491, 317] on input "Day" at bounding box center [492, 316] width 9 height 9
radio input "true"
click at [445, 317] on input "Week" at bounding box center [443, 316] width 9 height 9
radio input "true"
click at [398, 281] on div "100 200 500" at bounding box center [510, 281] width 412 height 20
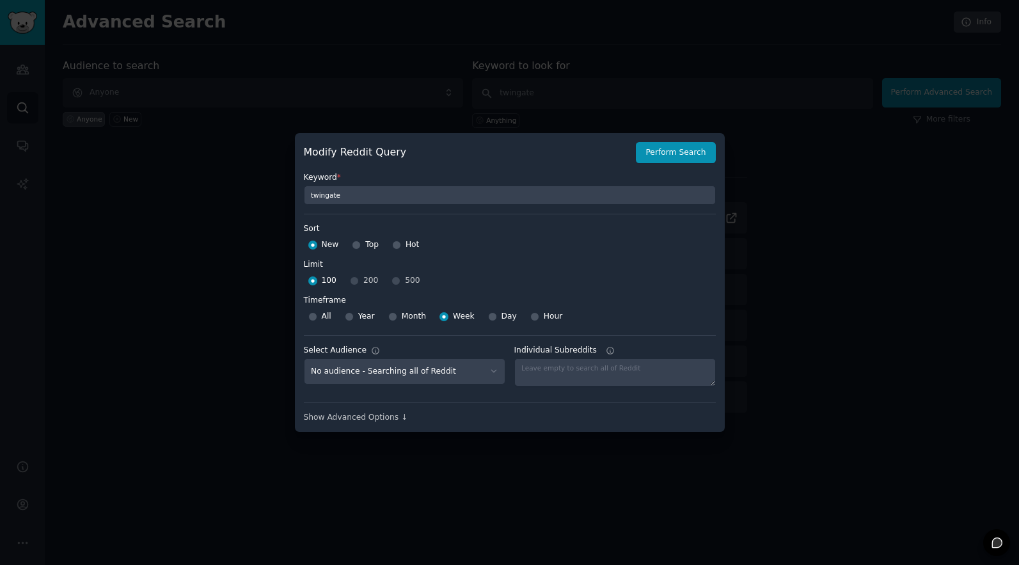
click at [398, 281] on div "100 200 500" at bounding box center [510, 281] width 412 height 20
click at [355, 281] on div "100 200 500" at bounding box center [510, 281] width 412 height 20
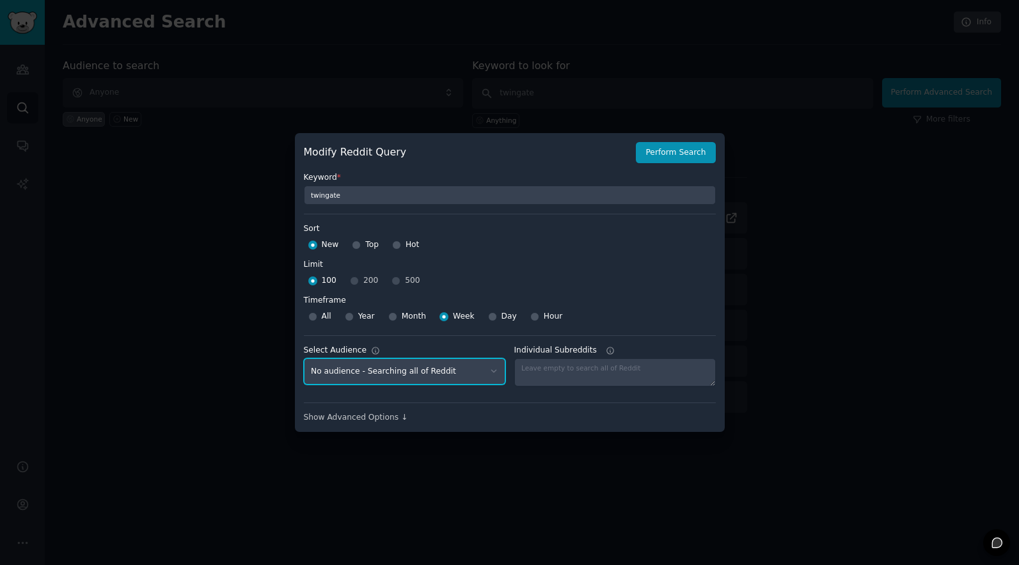
click at [369, 379] on select "No audience - Searching all of Reddit" at bounding box center [404, 371] width 201 height 26
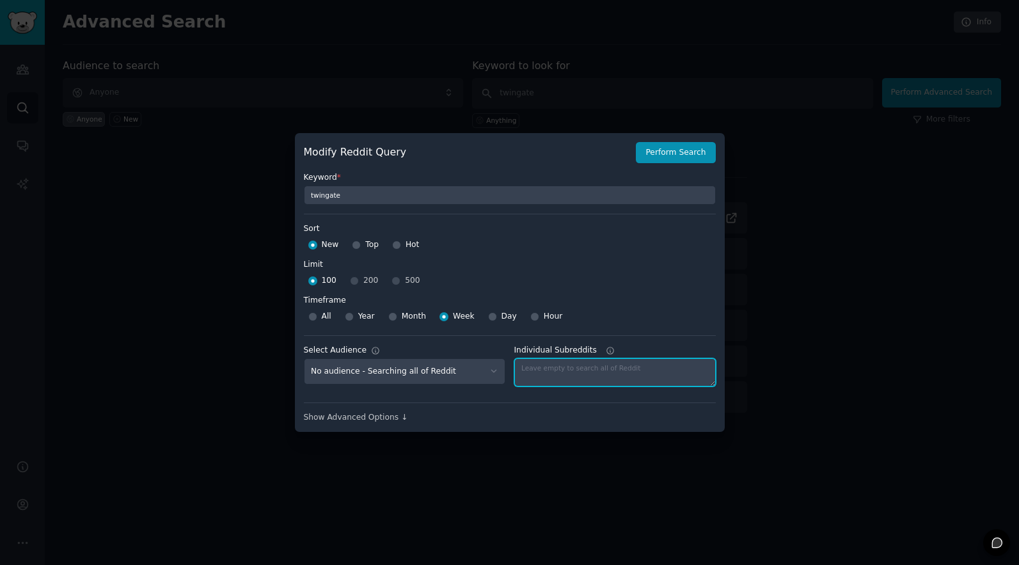
click at [549, 364] on textarea "Individual Subreddits" at bounding box center [614, 372] width 201 height 28
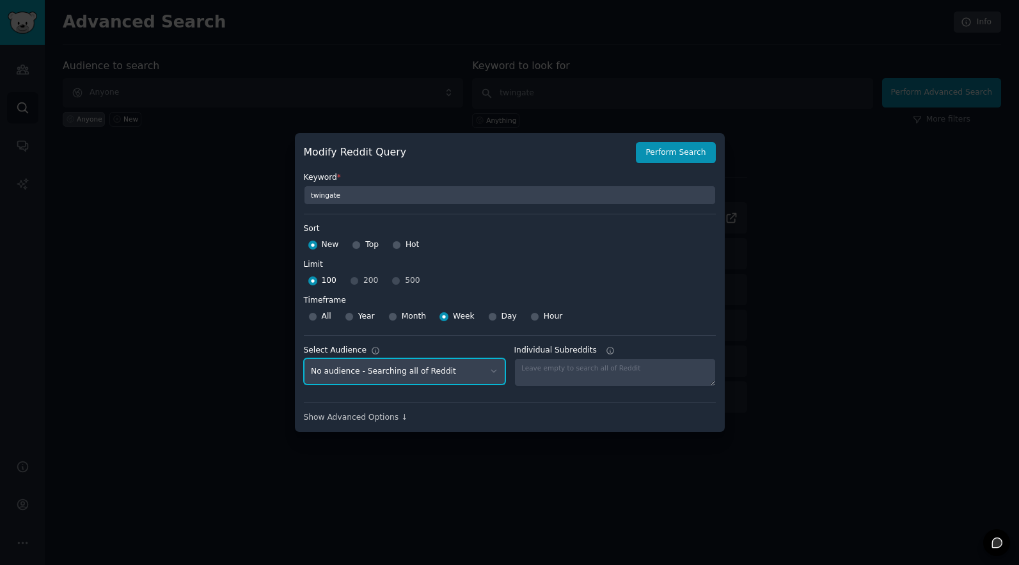
click at [440, 363] on select "No audience - Searching all of Reddit" at bounding box center [404, 371] width 201 height 26
click at [397, 425] on div "Modify Reddit Query Perform Search Keyword * twingate Sort Sort New Top Hot Lim…" at bounding box center [510, 282] width 430 height 299
click at [395, 415] on div "Show Advanced Options ↓" at bounding box center [510, 418] width 412 height 12
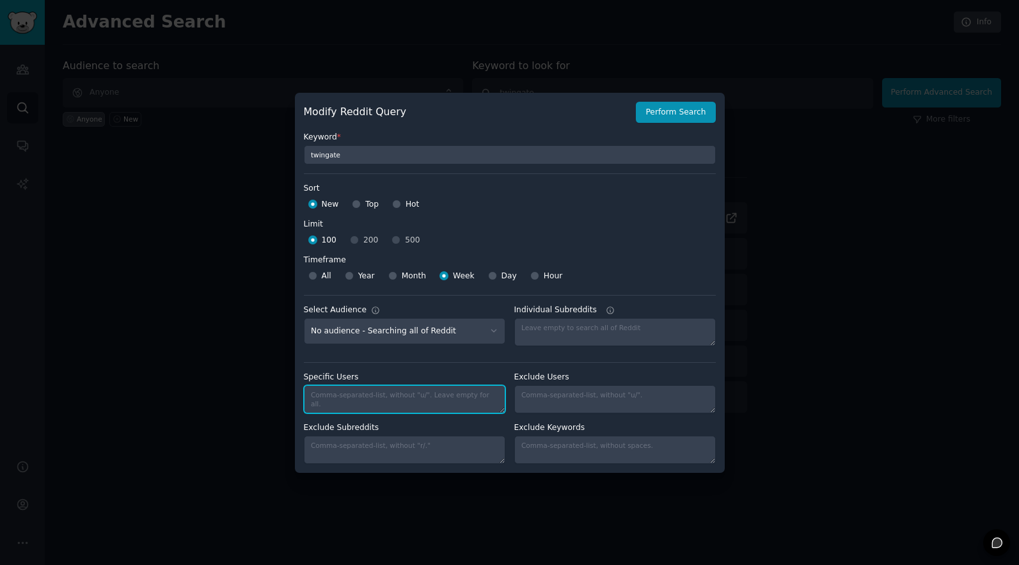
click at [482, 391] on textarea "Specific Users" at bounding box center [404, 399] width 201 height 28
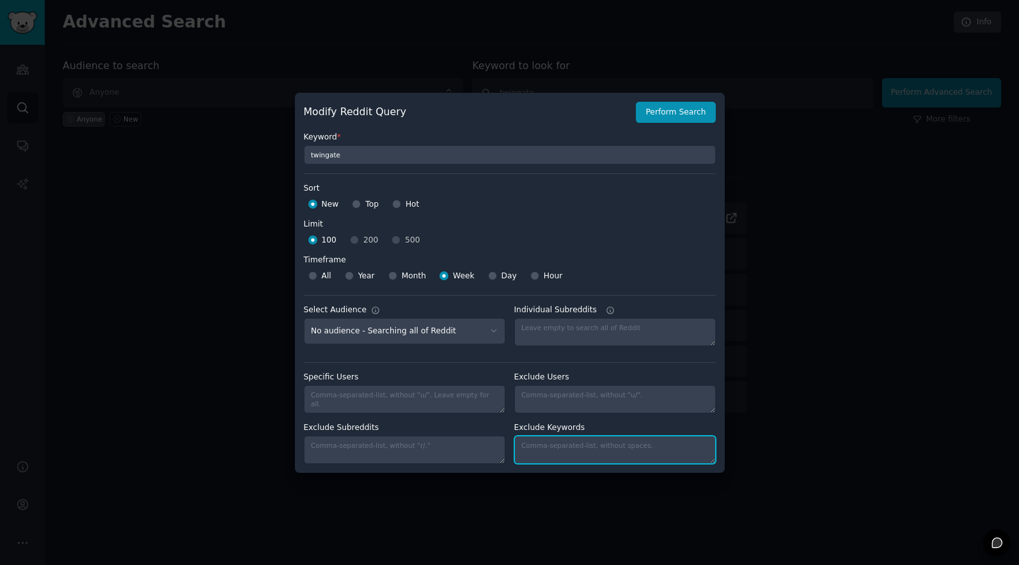
click at [577, 456] on textarea "Individual Subreddits" at bounding box center [614, 450] width 201 height 28
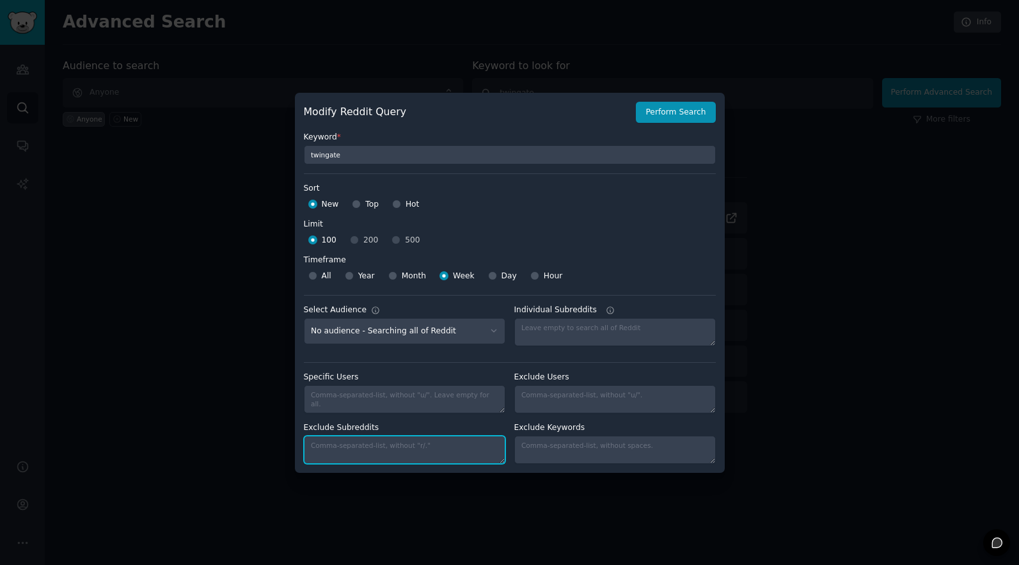
click at [423, 446] on textarea "Exclude Subreddits" at bounding box center [404, 450] width 201 height 28
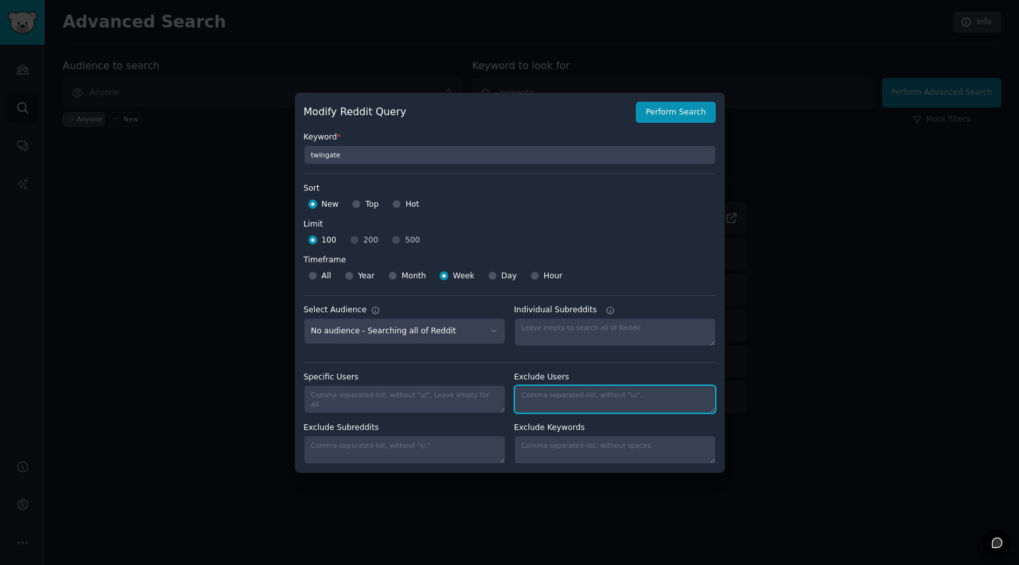
click at [587, 403] on textarea "Individual Subreddits" at bounding box center [614, 399] width 201 height 28
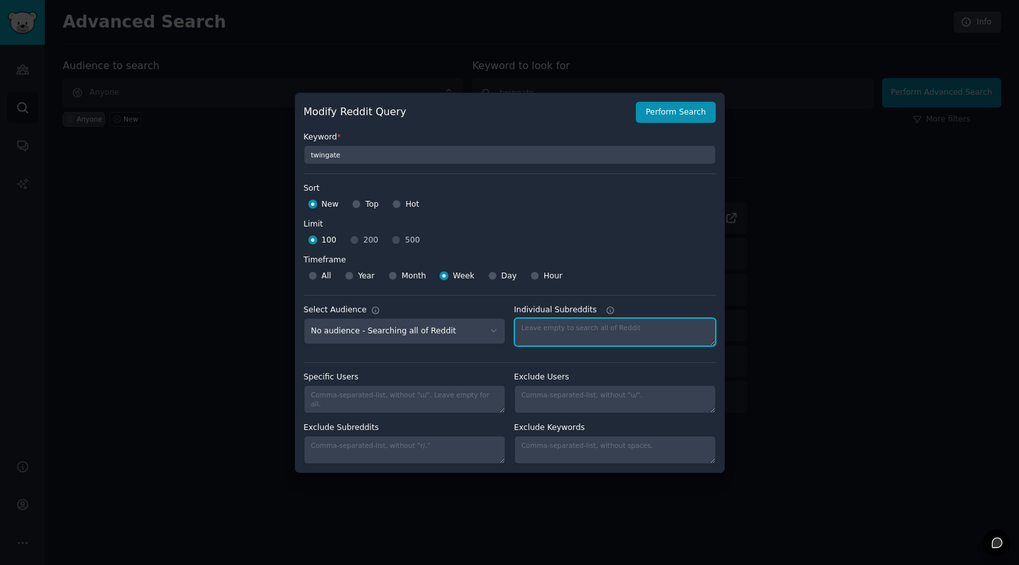
click at [599, 319] on textarea "Individual Subreddits" at bounding box center [614, 332] width 201 height 28
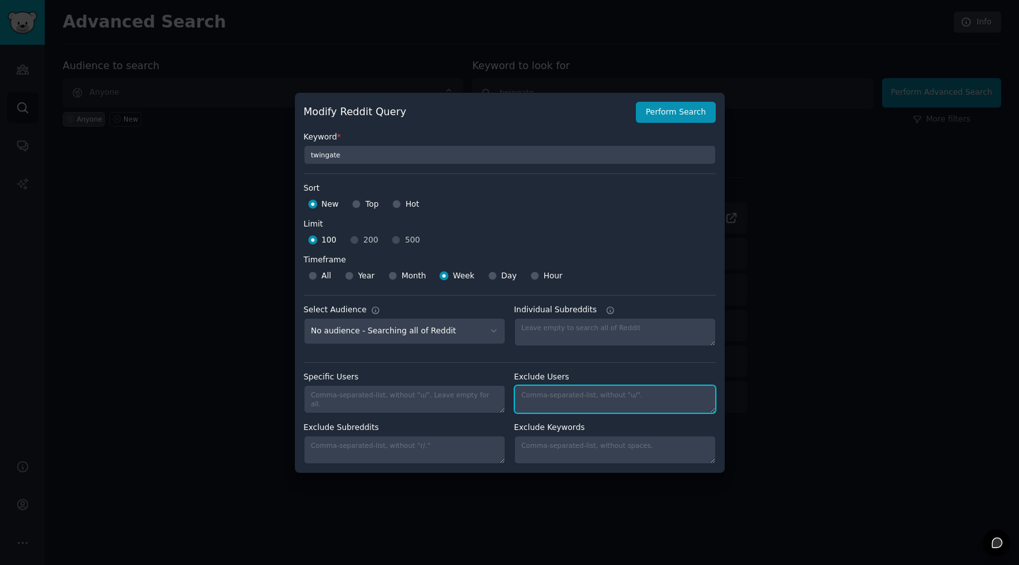
click at [528, 407] on textarea "Individual Subreddits" at bounding box center [614, 399] width 201 height 28
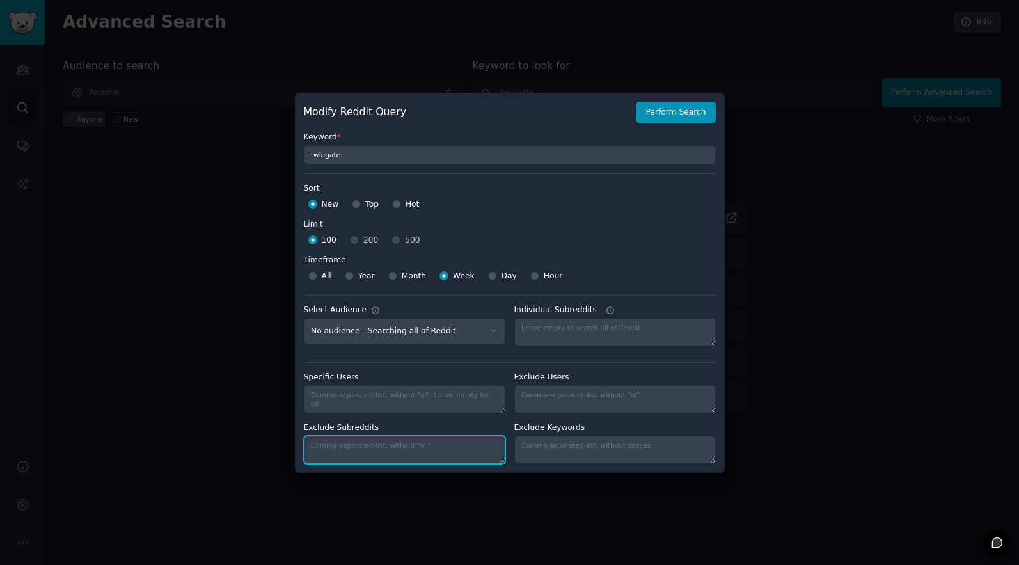
click at [382, 456] on textarea "Exclude Subreddits" at bounding box center [404, 450] width 201 height 28
type textarea "t"
type textarea "twingate"
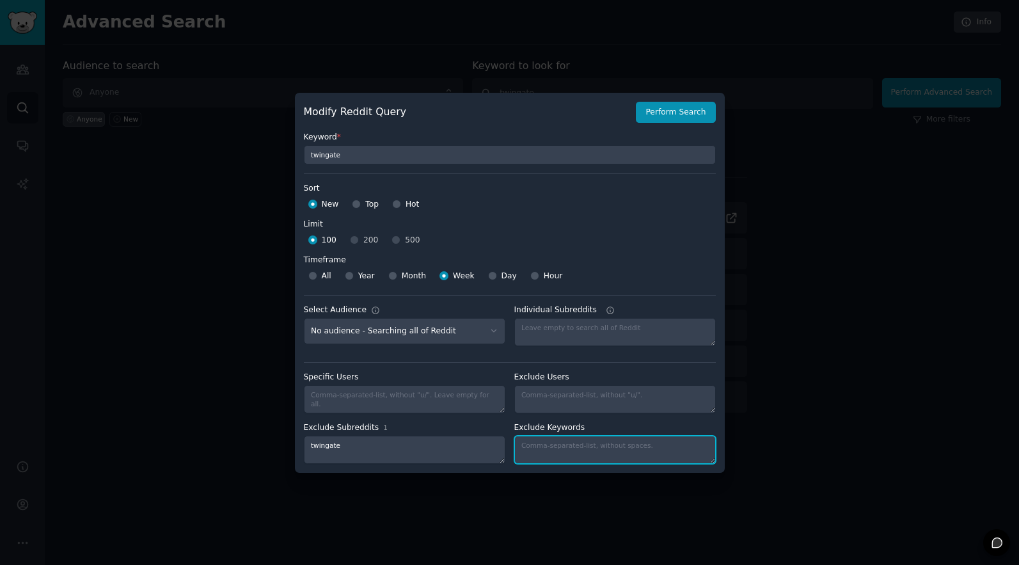
click at [578, 442] on textarea "Individual Subreddits" at bounding box center [614, 450] width 201 height 28
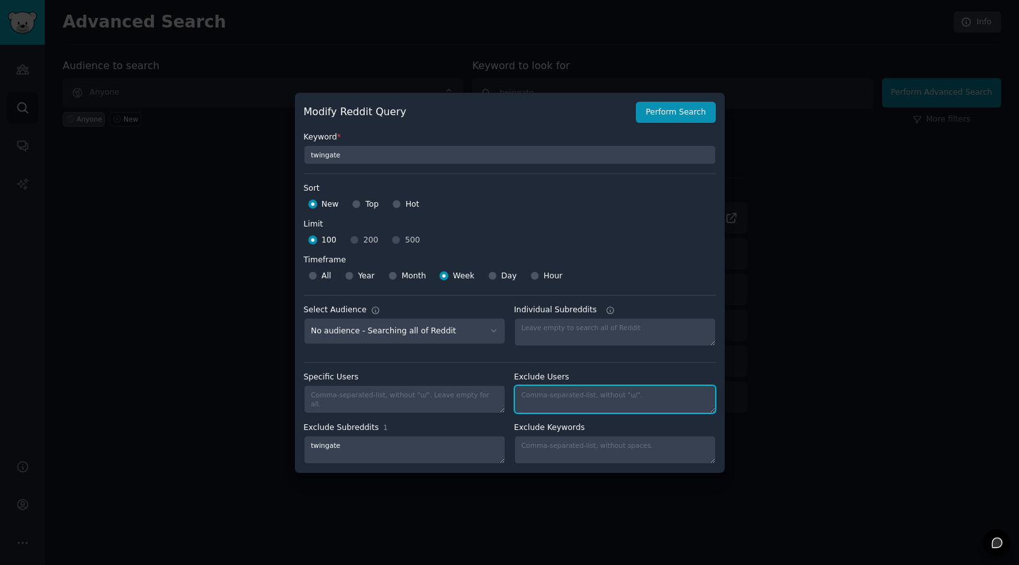
click at [597, 398] on textarea "Individual Subreddits" at bounding box center [614, 399] width 201 height 28
type textarea "b"
click at [640, 402] on textarea "bren-tg," at bounding box center [614, 399] width 201 height 28
click at [668, 409] on textarea "bren-tg,cas_tg8," at bounding box center [614, 399] width 201 height 28
type textarea "bren-tg,cas_tg8,ben-tg,Shay-TG,steven-tg,chris-tg"
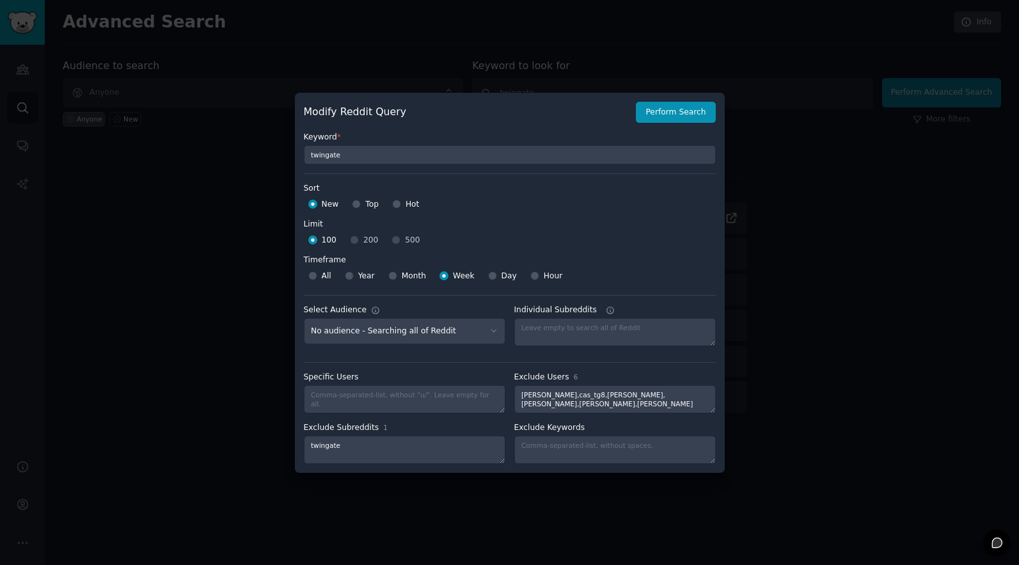
click at [609, 244] on div "100 200 500" at bounding box center [510, 240] width 412 height 20
click at [674, 110] on button "Perform Search" at bounding box center [675, 113] width 79 height 22
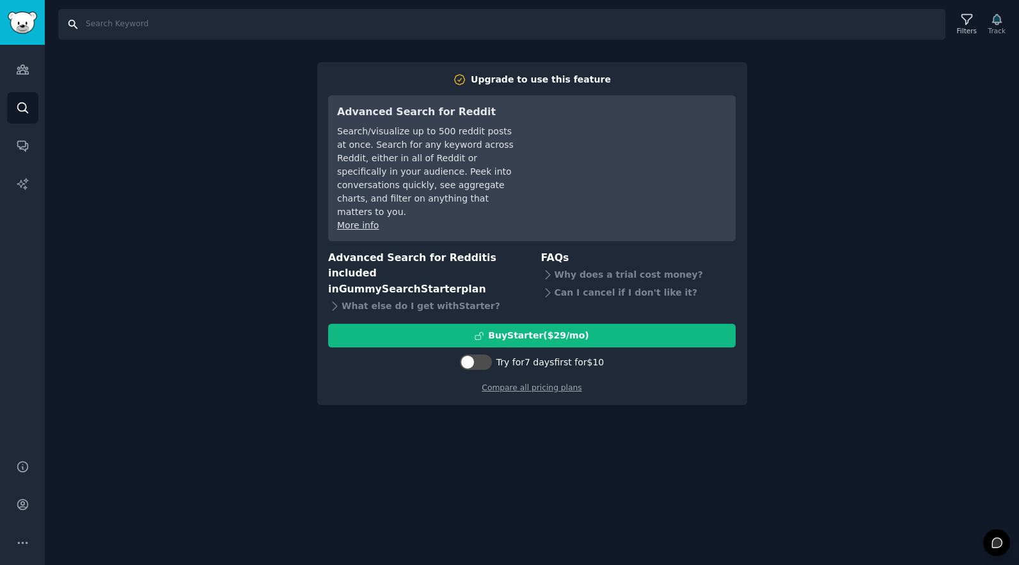
click at [723, 24] on input "Search" at bounding box center [501, 24] width 887 height 31
click at [177, 36] on input "twingstye" at bounding box center [501, 24] width 887 height 31
type input "twingate"
click at [995, 15] on div "Filters Track" at bounding box center [980, 24] width 60 height 27
click at [977, 20] on div "Filters" at bounding box center [966, 24] width 33 height 27
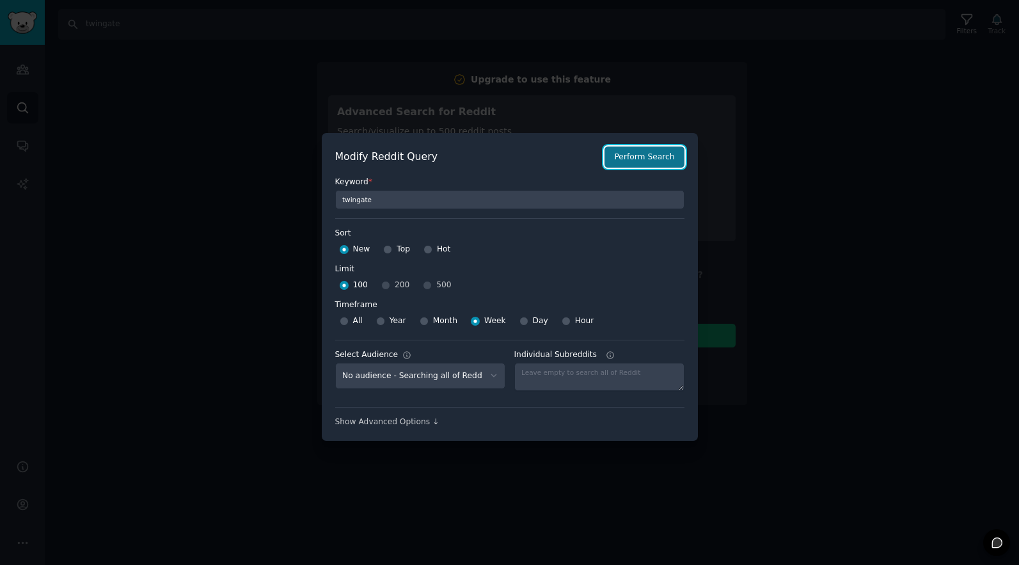
click at [666, 160] on button "Perform Search" at bounding box center [643, 157] width 79 height 22
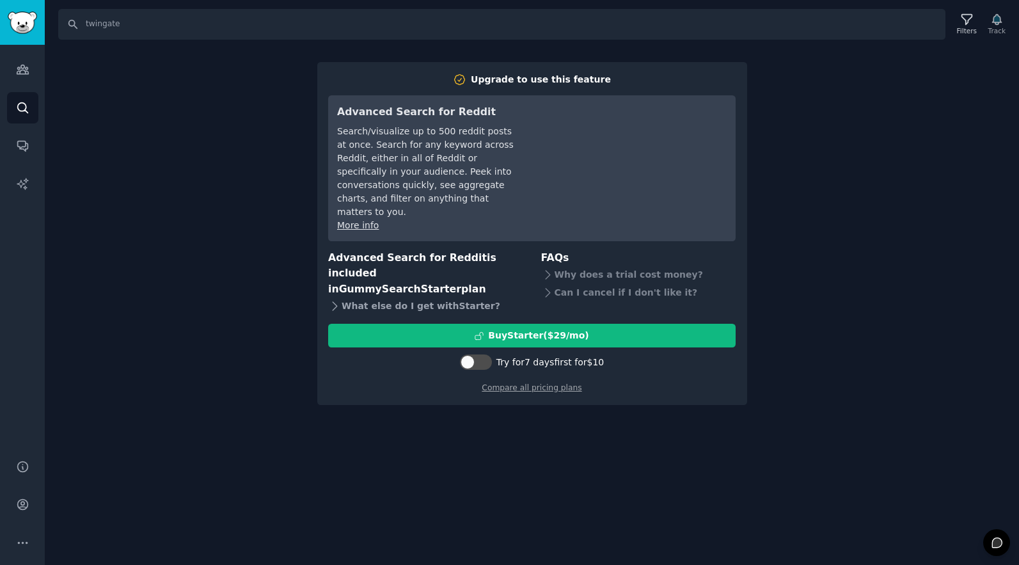
click at [334, 299] on icon at bounding box center [334, 305] width 13 height 13
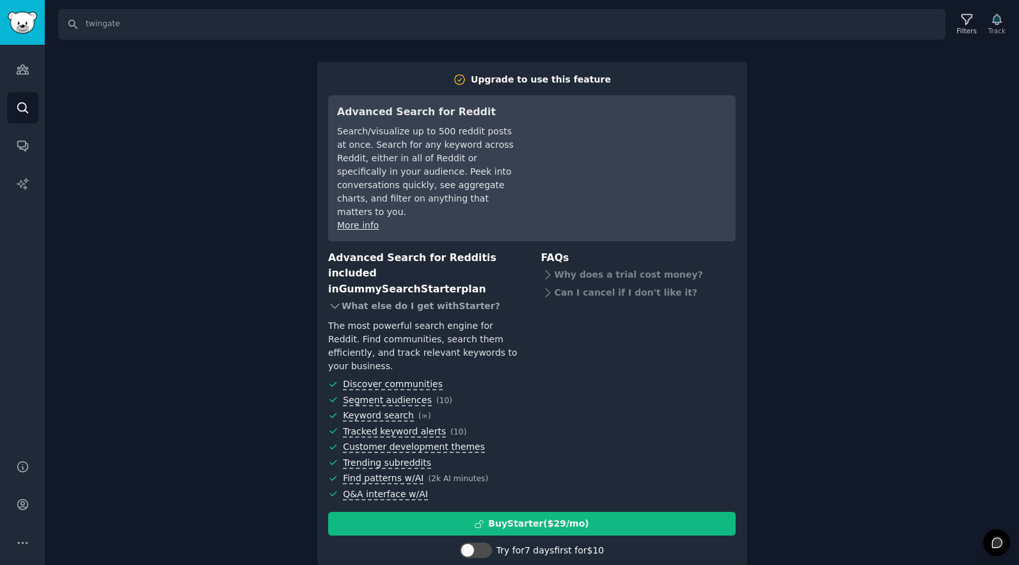
click at [334, 299] on icon at bounding box center [334, 305] width 13 height 13
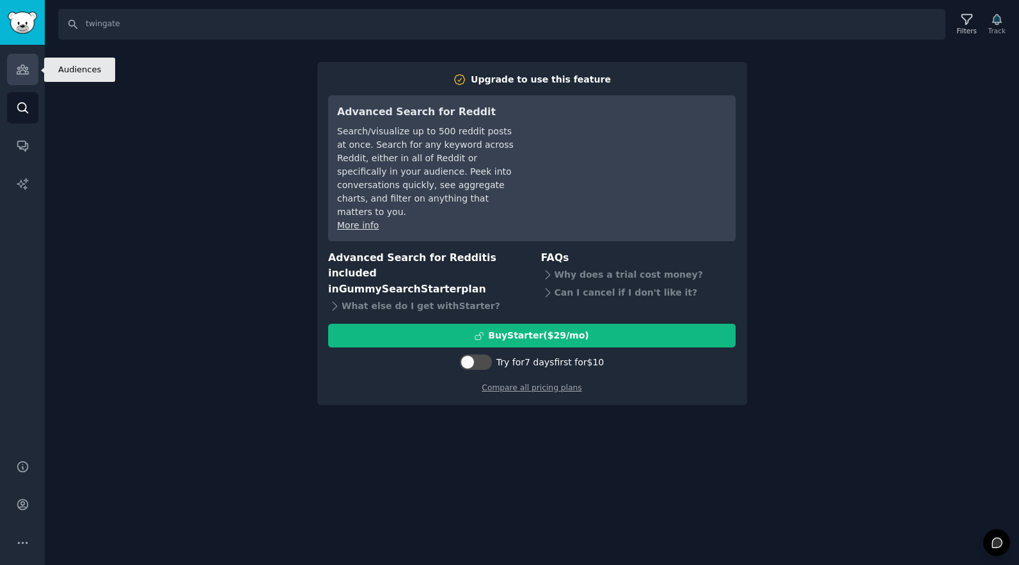
click at [22, 68] on icon "Sidebar" at bounding box center [23, 69] width 12 height 9
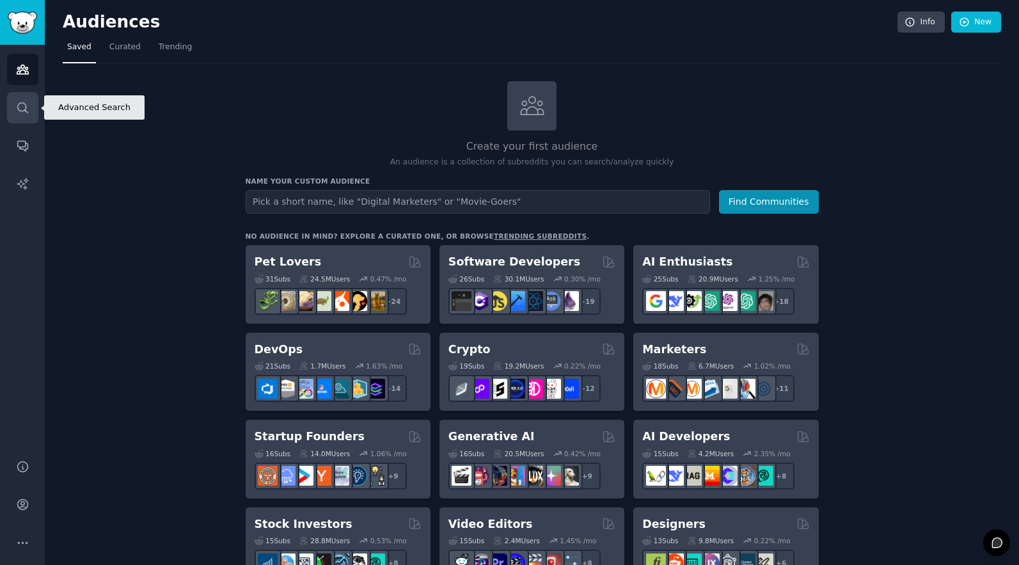
click at [20, 109] on icon "Sidebar" at bounding box center [22, 107] width 13 height 13
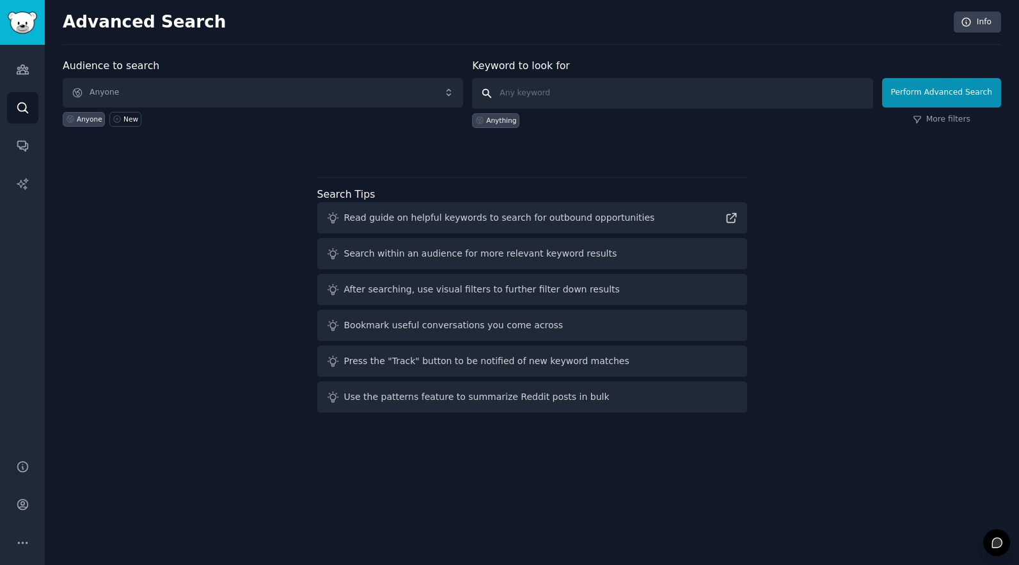
click at [576, 91] on input "text" at bounding box center [672, 93] width 400 height 31
type input "twingate"
click at [936, 128] on div "Audience to search Anyone Anyone New Keyword to look for twingate Anything Perf…" at bounding box center [532, 106] width 938 height 97
click at [942, 118] on link "More filters" at bounding box center [942, 120] width 58 height 12
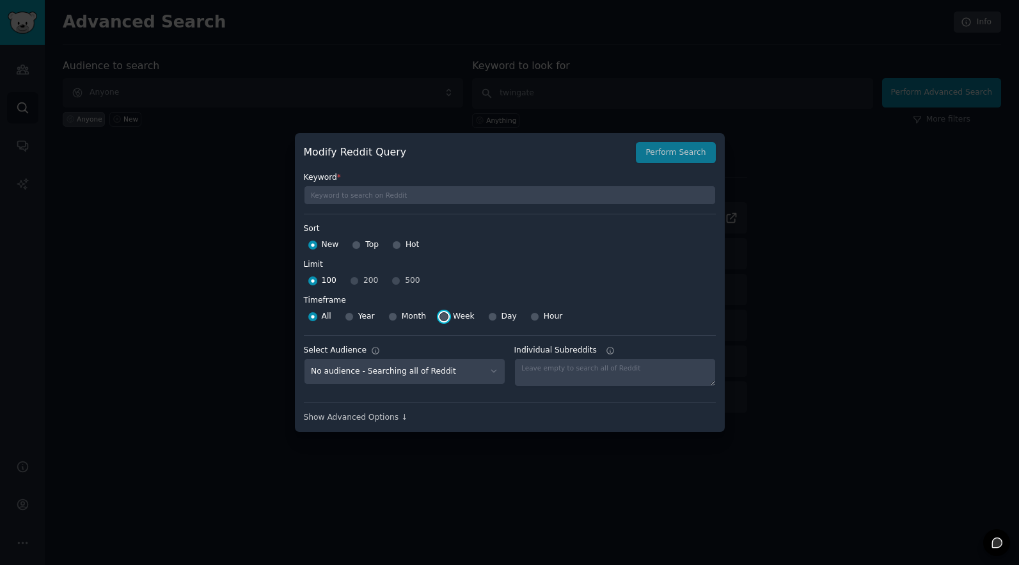
click at [444, 317] on input "Week" at bounding box center [443, 316] width 9 height 9
radio input "true"
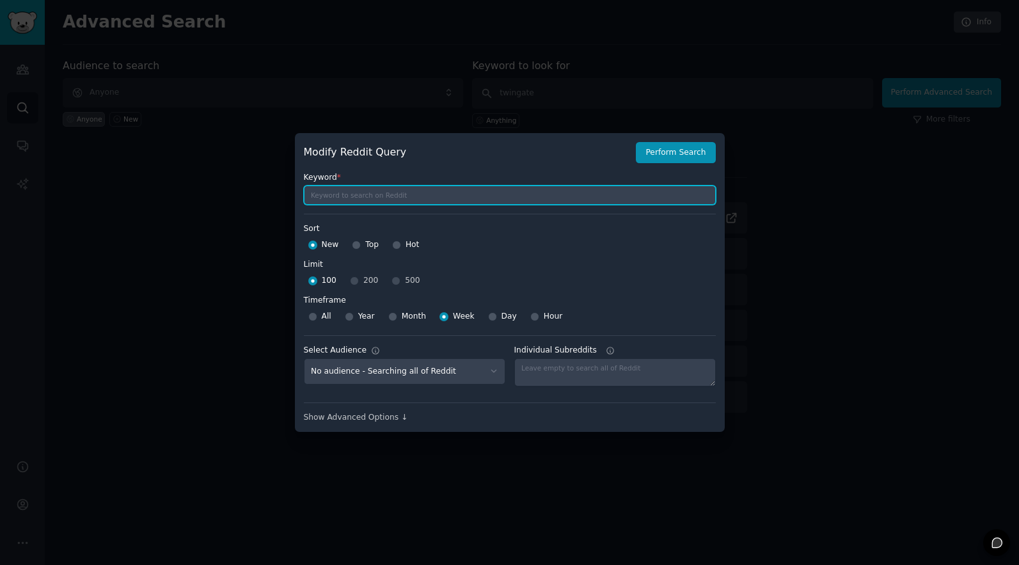
click at [385, 193] on input "text" at bounding box center [510, 194] width 412 height 19
type input "twingate"
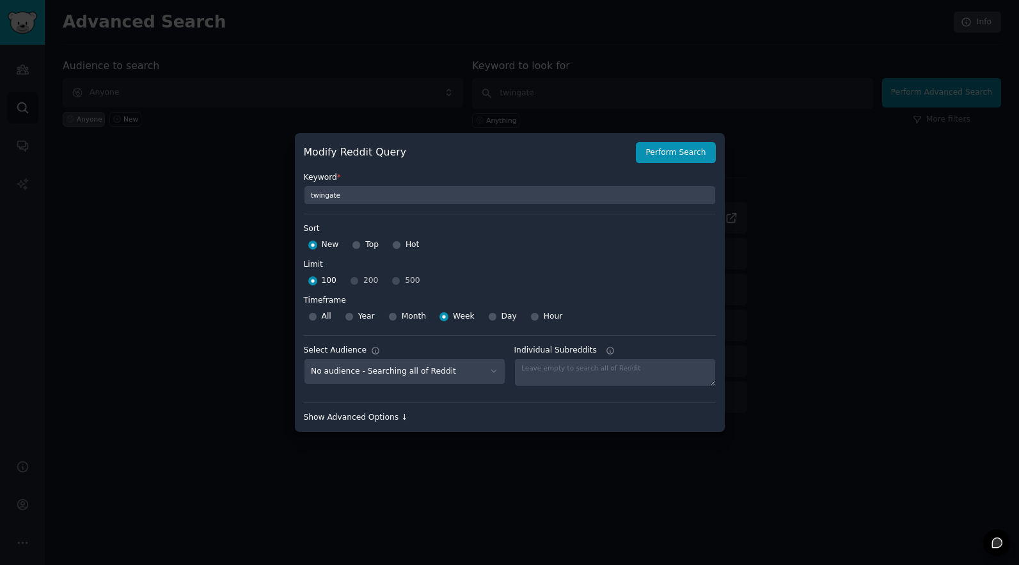
click at [324, 412] on div "Show Advanced Options ↓" at bounding box center [510, 418] width 412 height 12
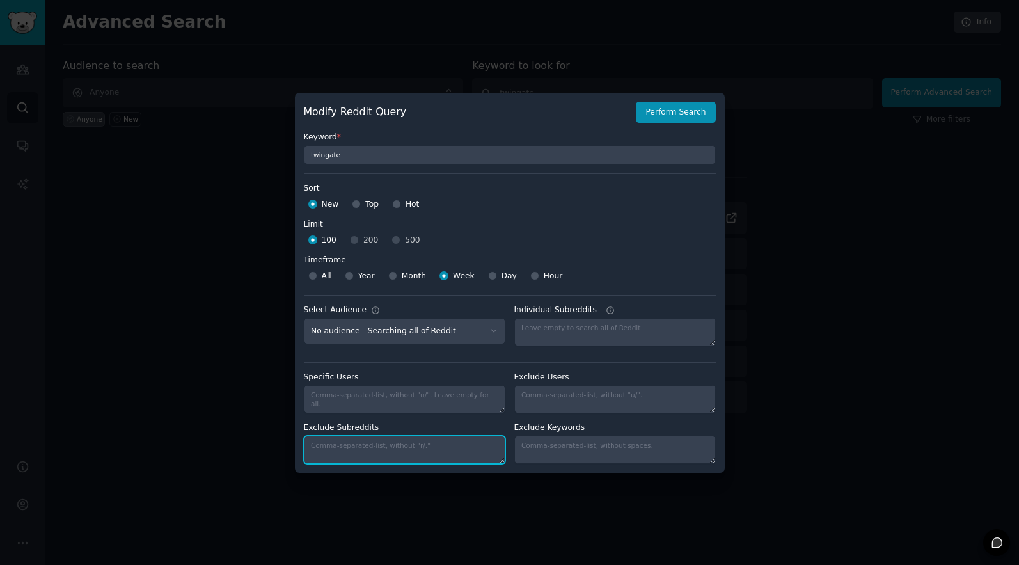
click at [424, 436] on textarea "Exclude Subreddits" at bounding box center [404, 450] width 201 height 28
type textarea "twingate"
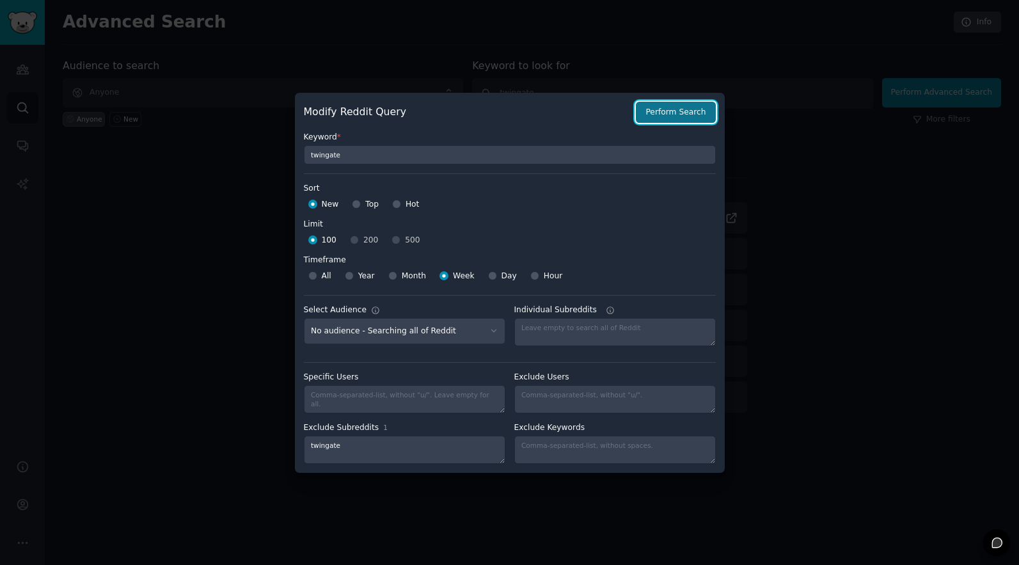
click at [668, 102] on button "Perform Search" at bounding box center [675, 113] width 79 height 22
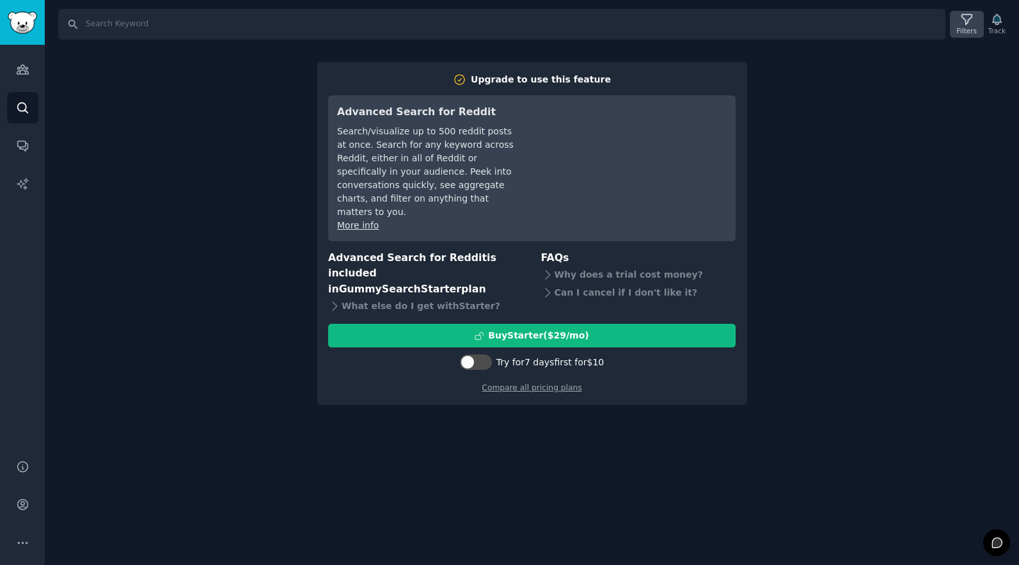
click at [957, 26] on div "Filters" at bounding box center [967, 30] width 20 height 9
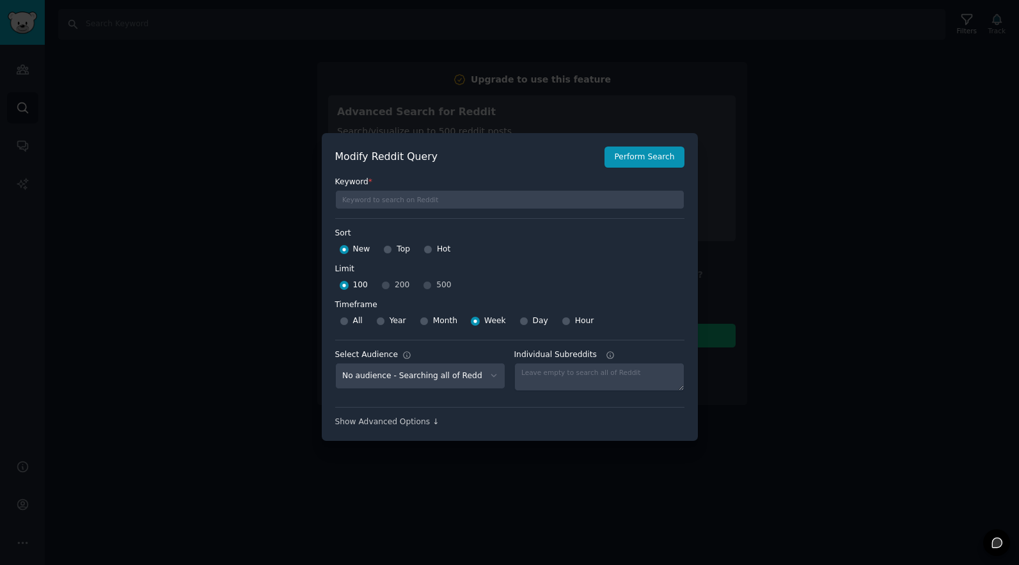
click at [892, 122] on div at bounding box center [509, 282] width 1019 height 565
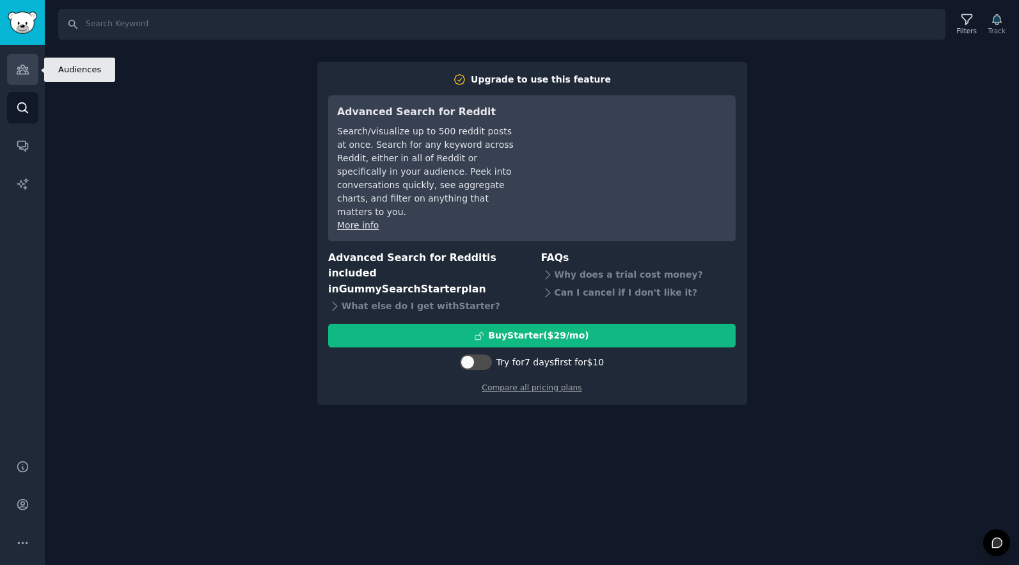
click at [33, 61] on link "Audiences" at bounding box center [22, 69] width 31 height 31
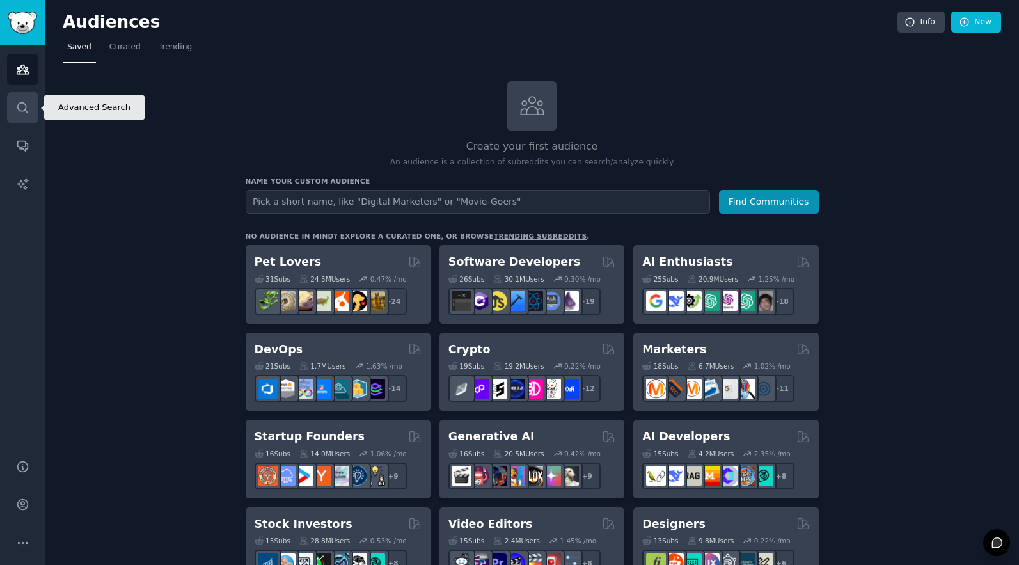
click at [24, 116] on link "Search" at bounding box center [22, 107] width 31 height 31
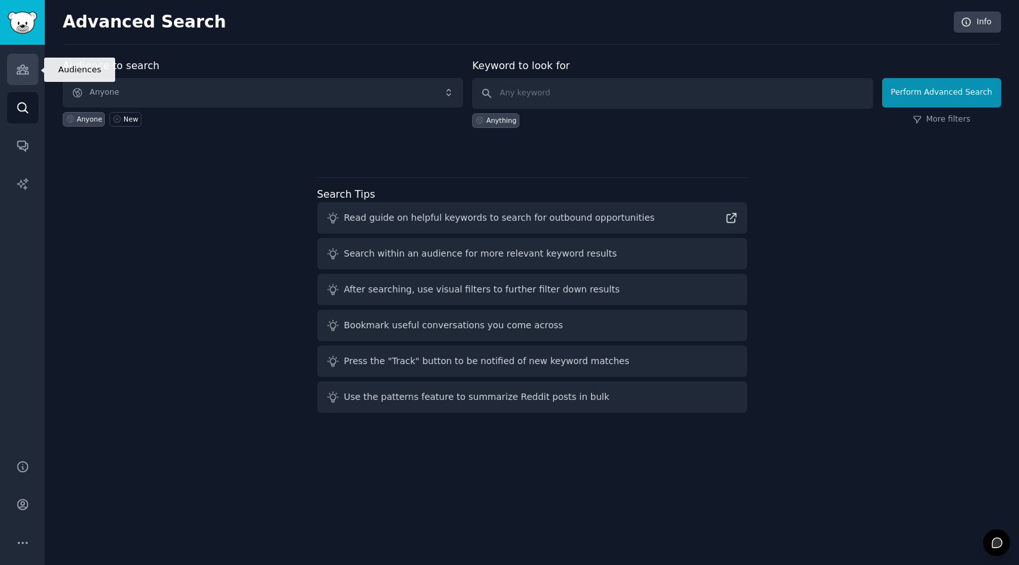
click at [22, 65] on icon "Sidebar" at bounding box center [22, 69] width 13 height 13
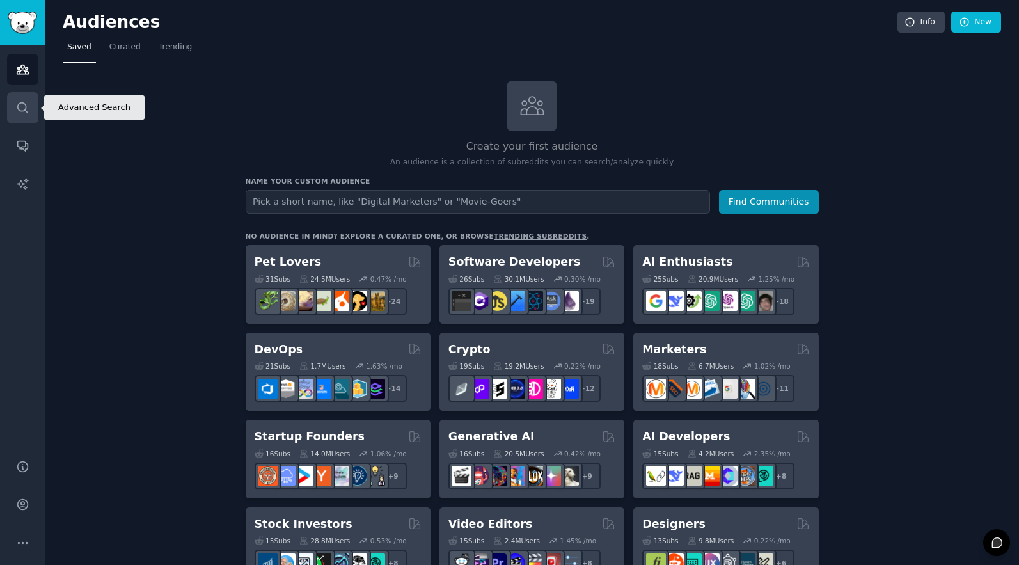
click at [24, 99] on link "Search" at bounding box center [22, 107] width 31 height 31
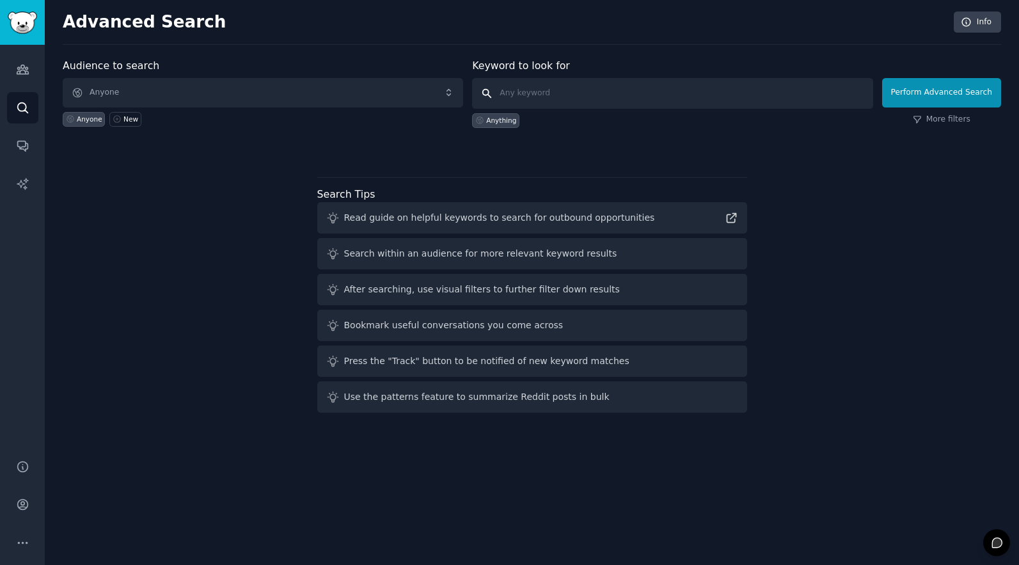
click at [643, 97] on input "text" at bounding box center [672, 93] width 400 height 31
type input "twingate"
click at [960, 97] on button "Perform Advanced Search" at bounding box center [941, 92] width 119 height 29
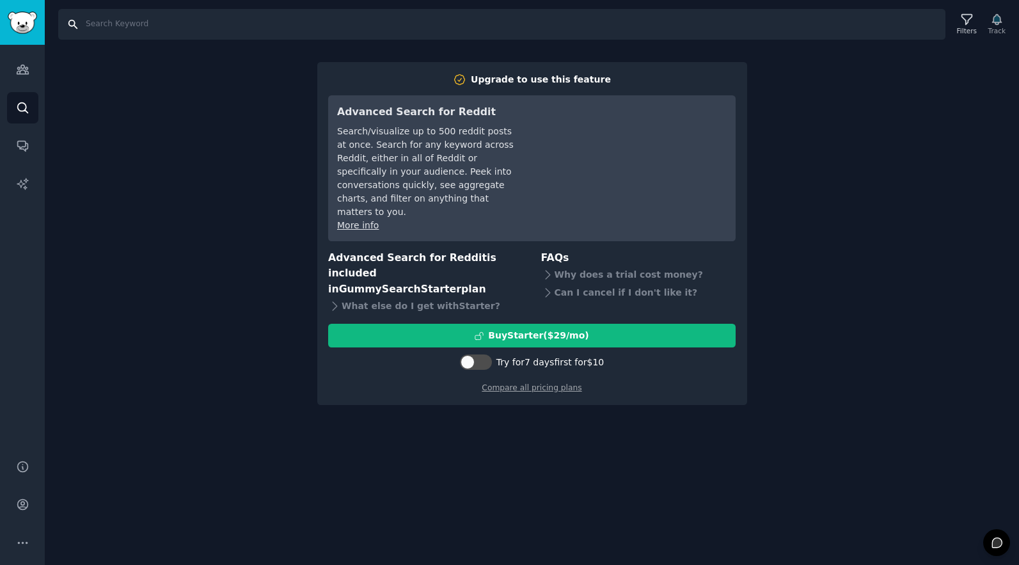
click at [620, 39] on input "Search" at bounding box center [501, 24] width 887 height 31
type input "twingate"
click at [13, 130] on link "Conversations" at bounding box center [22, 145] width 31 height 31
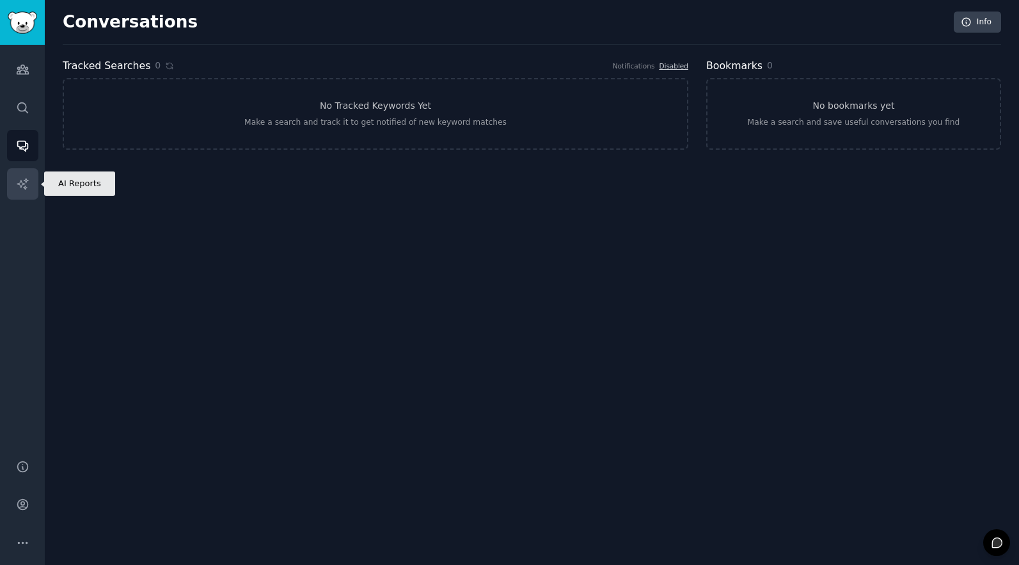
click at [26, 187] on icon "Sidebar" at bounding box center [22, 183] width 11 height 11
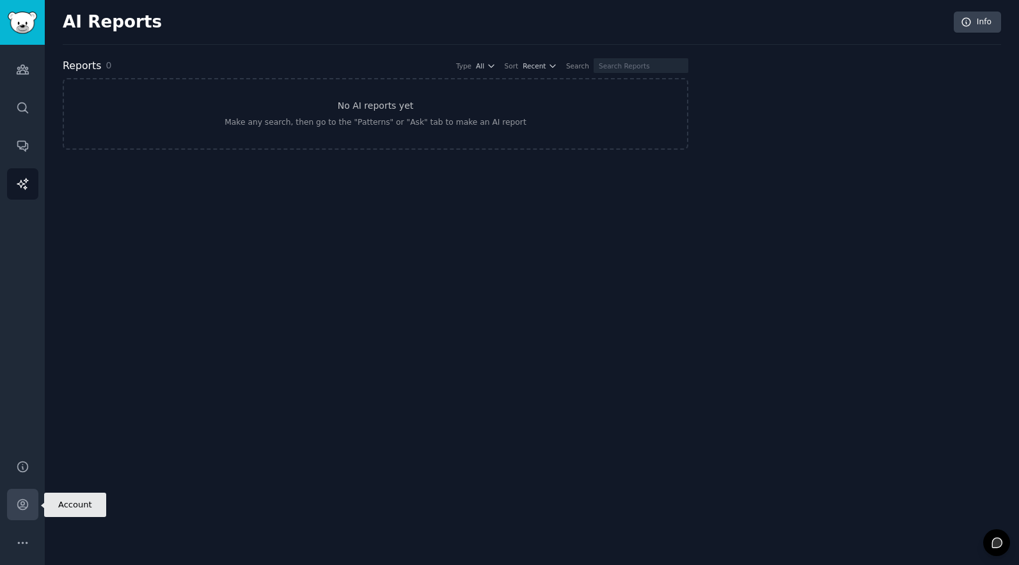
click at [24, 501] on icon "Sidebar" at bounding box center [22, 504] width 13 height 13
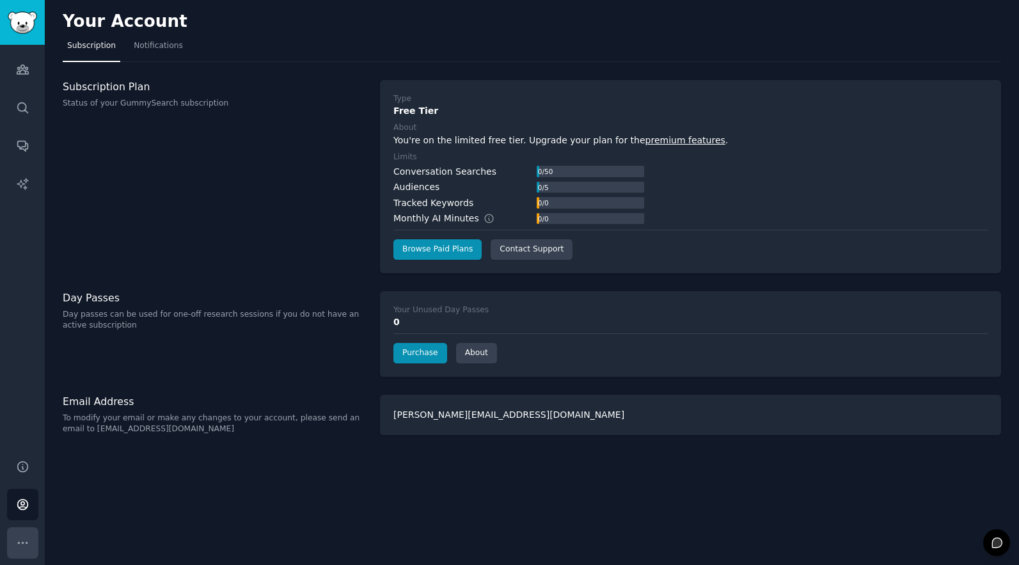
click at [26, 546] on icon "Sidebar" at bounding box center [22, 542] width 13 height 13
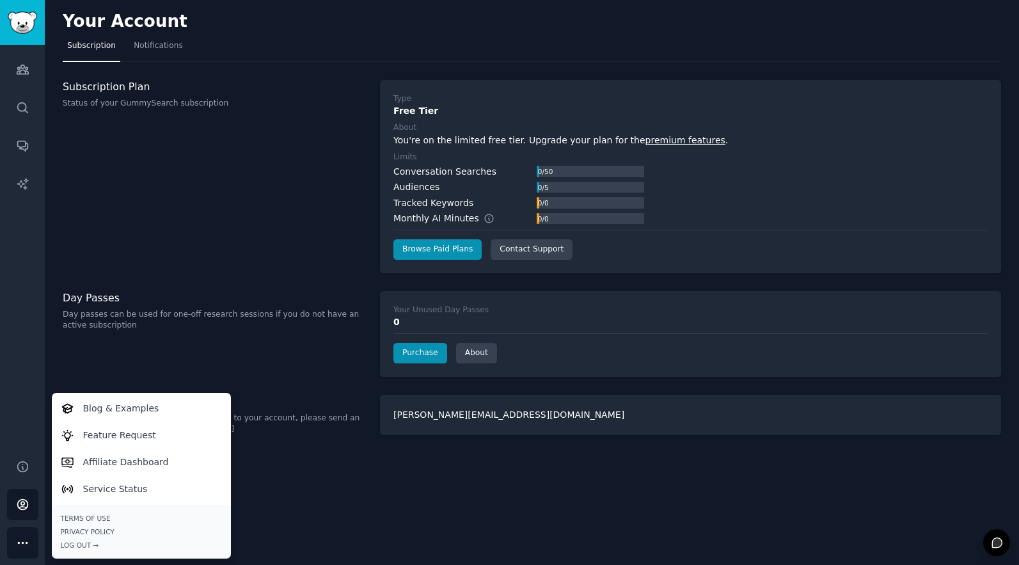
click at [356, 497] on div "Your Account Subscription Notifications Subscription Plan Status of your GummyS…" at bounding box center [532, 282] width 974 height 565
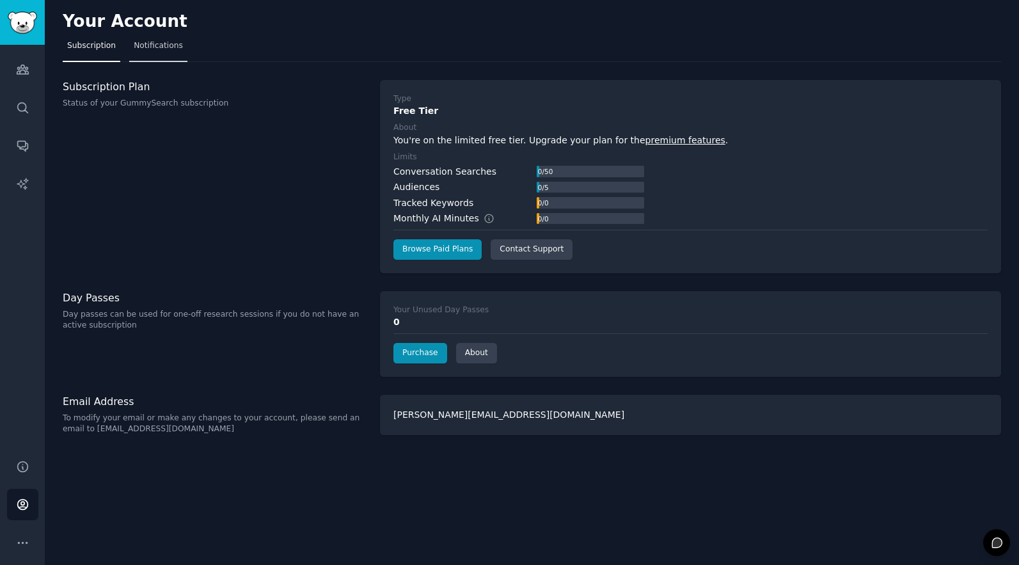
click at [143, 44] on span "Notifications" at bounding box center [158, 46] width 49 height 12
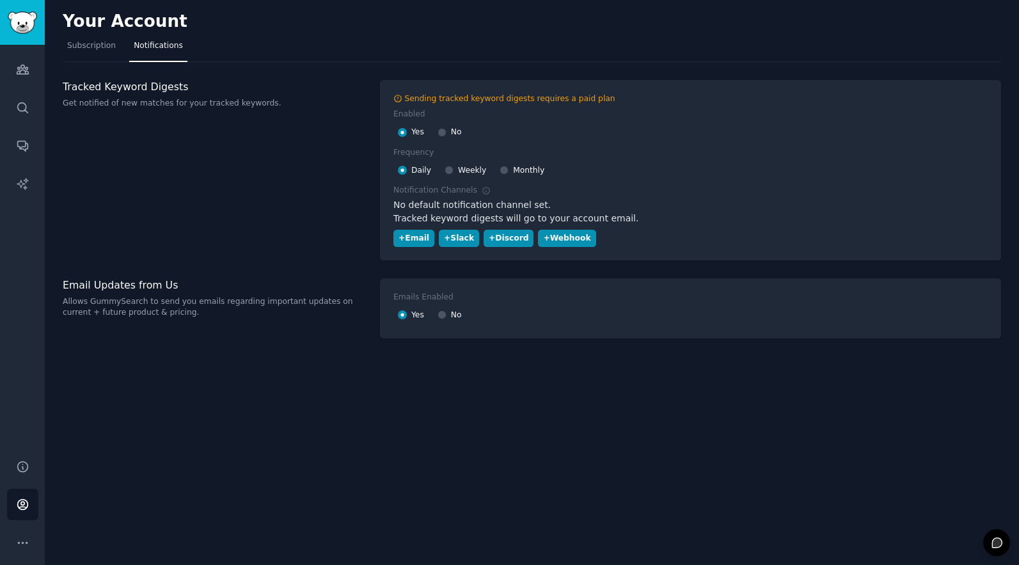
click at [453, 314] on span "No" at bounding box center [456, 316] width 11 height 12
click at [446, 314] on input "No" at bounding box center [441, 314] width 9 height 9
radio input "false"
radio input "true"
click at [19, 468] on icon "Sidebar" at bounding box center [22, 466] width 13 height 13
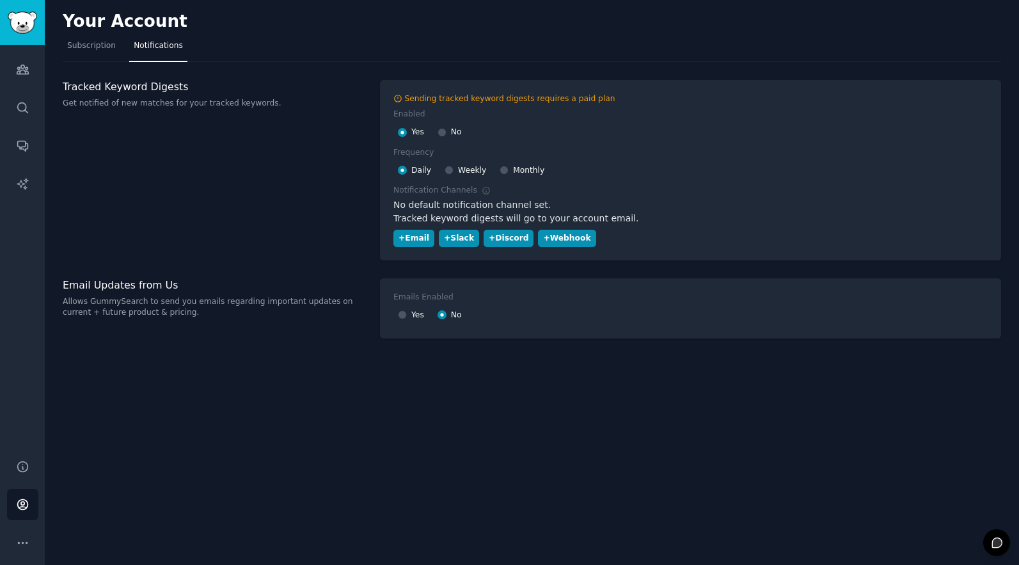
click at [5, 544] on div "Help Account More" at bounding box center [22, 504] width 45 height 121
click at [13, 539] on button "More" at bounding box center [22, 542] width 31 height 31
click at [16, 507] on icon "Sidebar" at bounding box center [22, 504] width 13 height 13
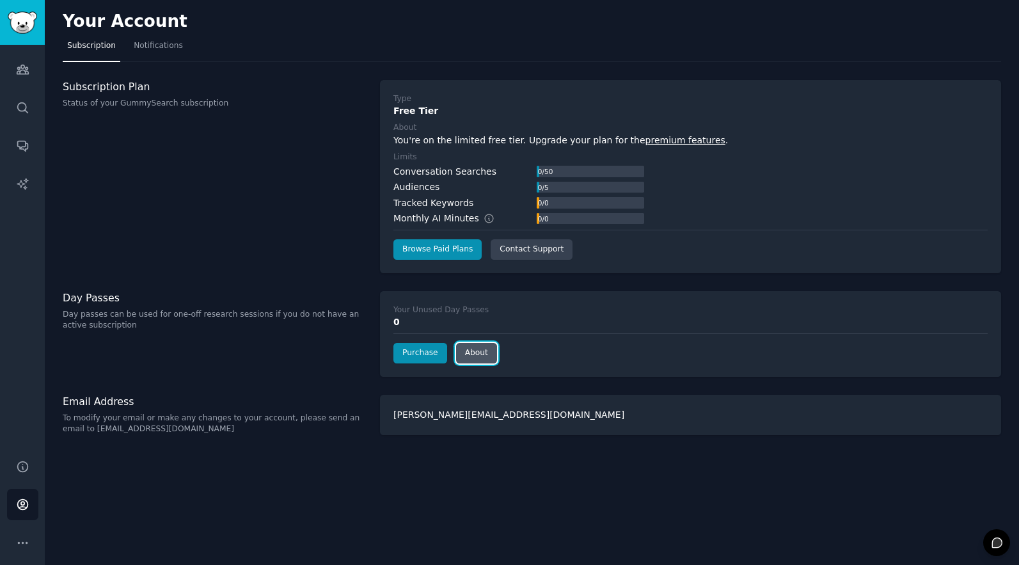
click at [484, 352] on link "About" at bounding box center [476, 353] width 41 height 20
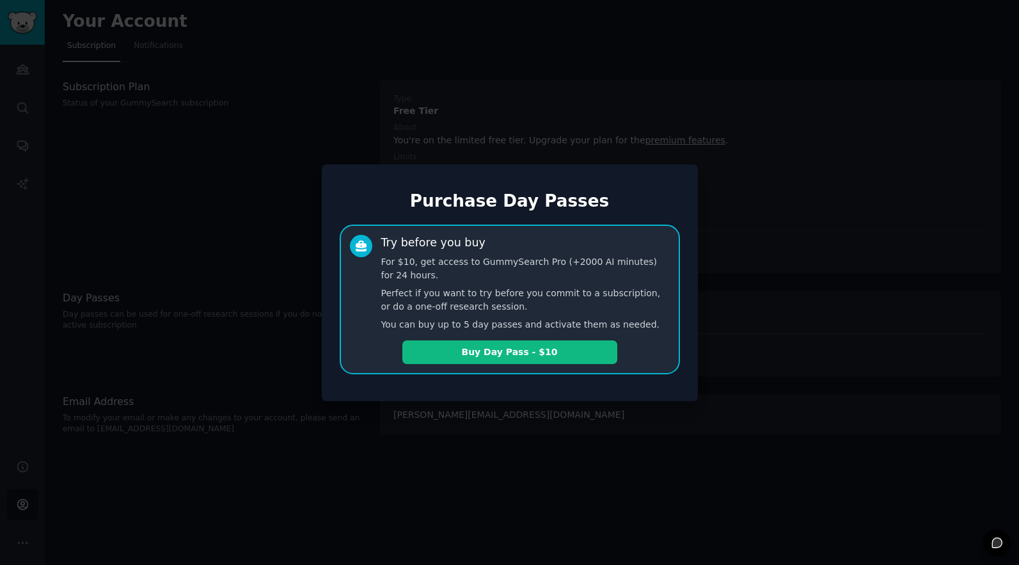
click at [518, 418] on div at bounding box center [509, 282] width 1019 height 565
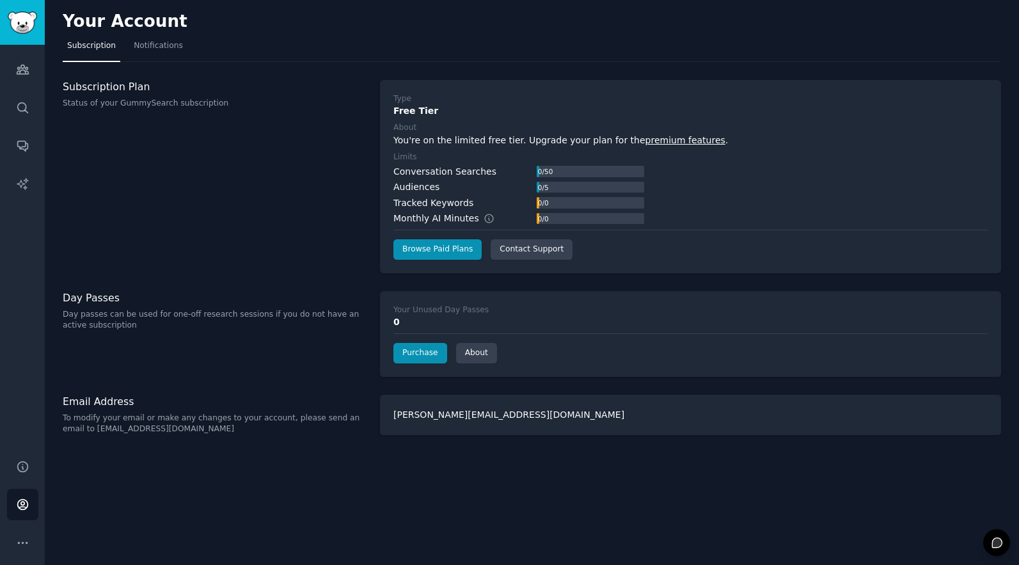
click at [427, 415] on div "chrisv@twingate.com" at bounding box center [690, 415] width 621 height 40
click at [18, 153] on link "Conversations" at bounding box center [22, 145] width 31 height 31
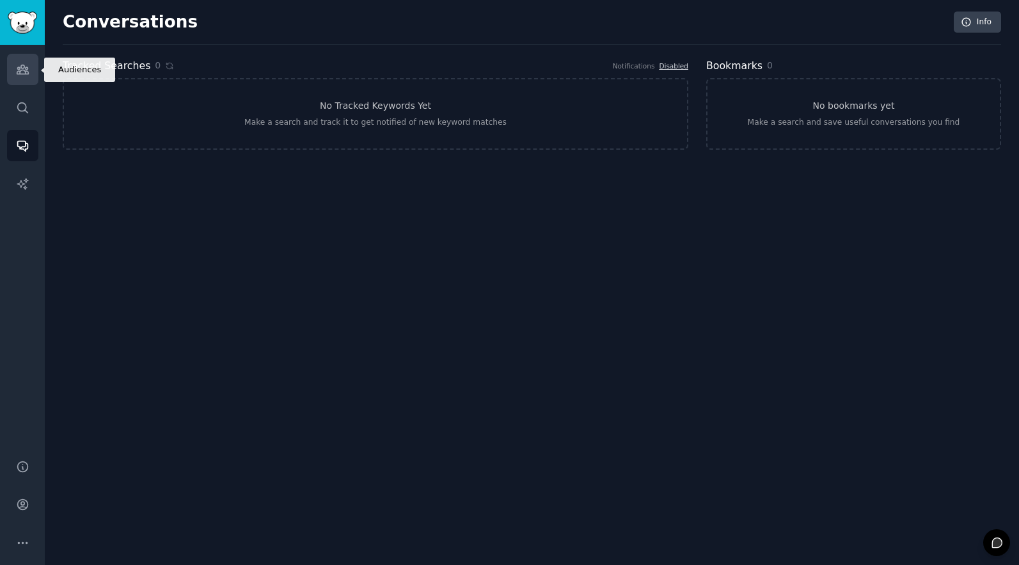
click at [21, 65] on icon "Sidebar" at bounding box center [23, 69] width 12 height 9
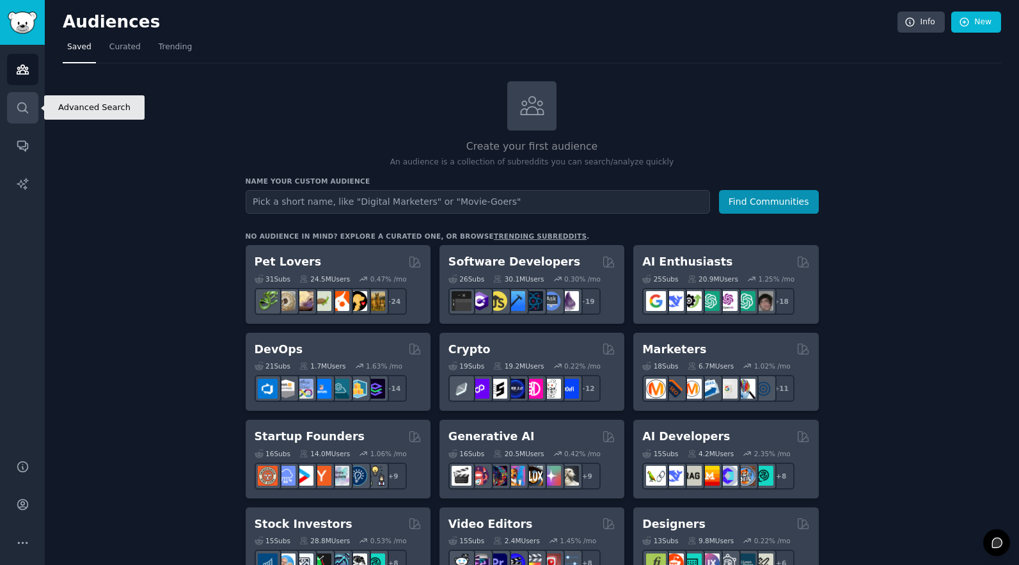
click at [26, 111] on icon "Sidebar" at bounding box center [22, 107] width 10 height 10
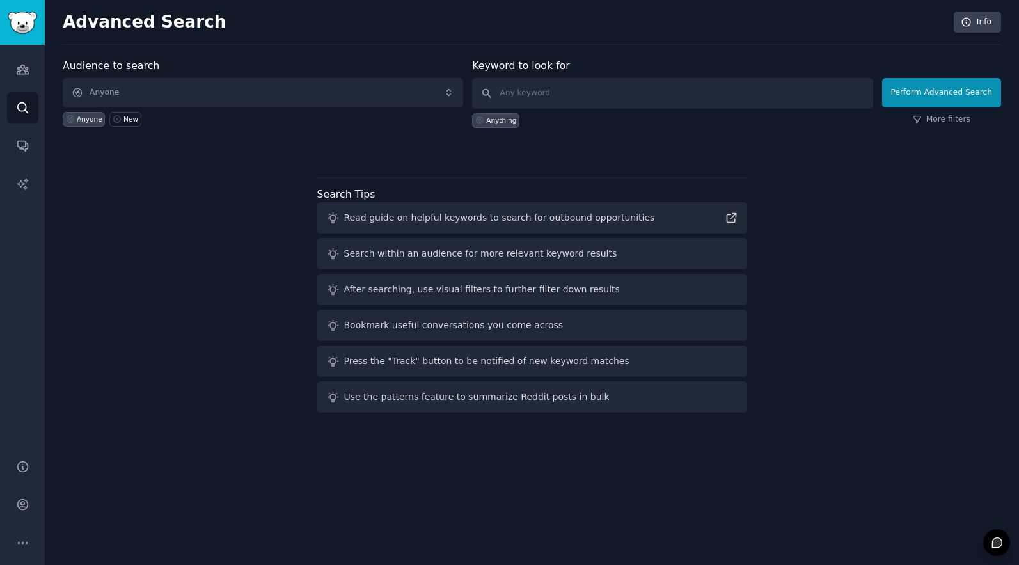
click at [503, 122] on div "Anything" at bounding box center [501, 120] width 30 height 9
click at [552, 81] on input "text" at bounding box center [672, 93] width 400 height 31
type input "twingate"
click at [955, 107] on div "Perform Advanced Search More filters" at bounding box center [941, 96] width 119 height 63
click at [969, 87] on button "Perform Advanced Search" at bounding box center [941, 92] width 119 height 29
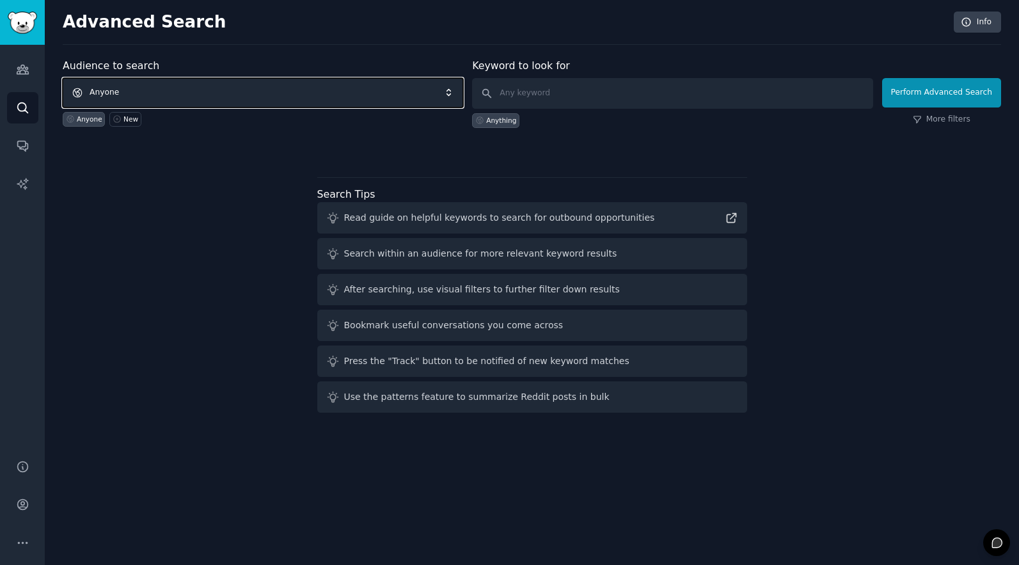
click at [148, 85] on span "Anyone" at bounding box center [263, 92] width 400 height 29
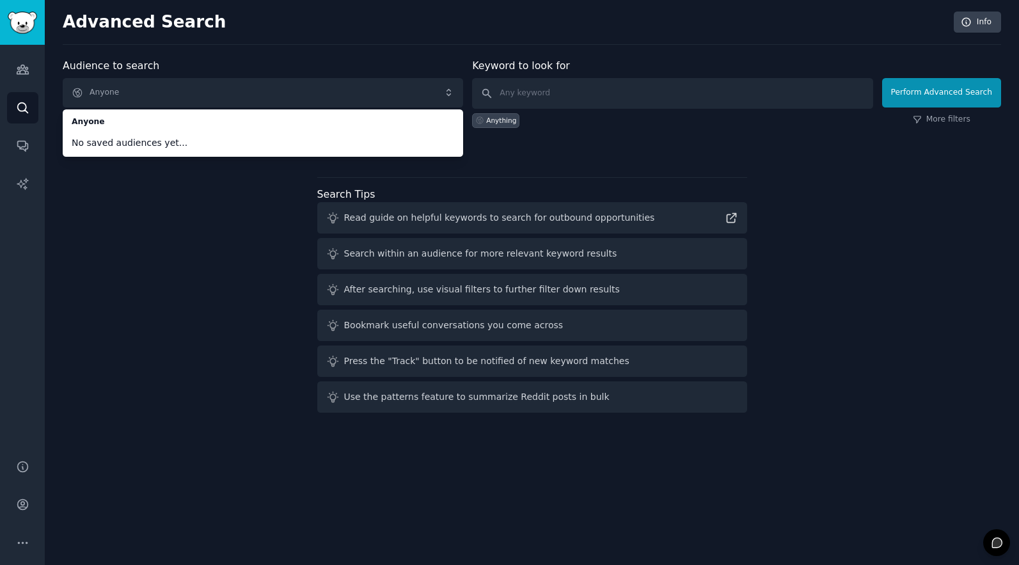
click at [136, 300] on div "Audience to search Anyone Anyone No saved audiences yet... Anyone New Keyword t…" at bounding box center [532, 237] width 938 height 359
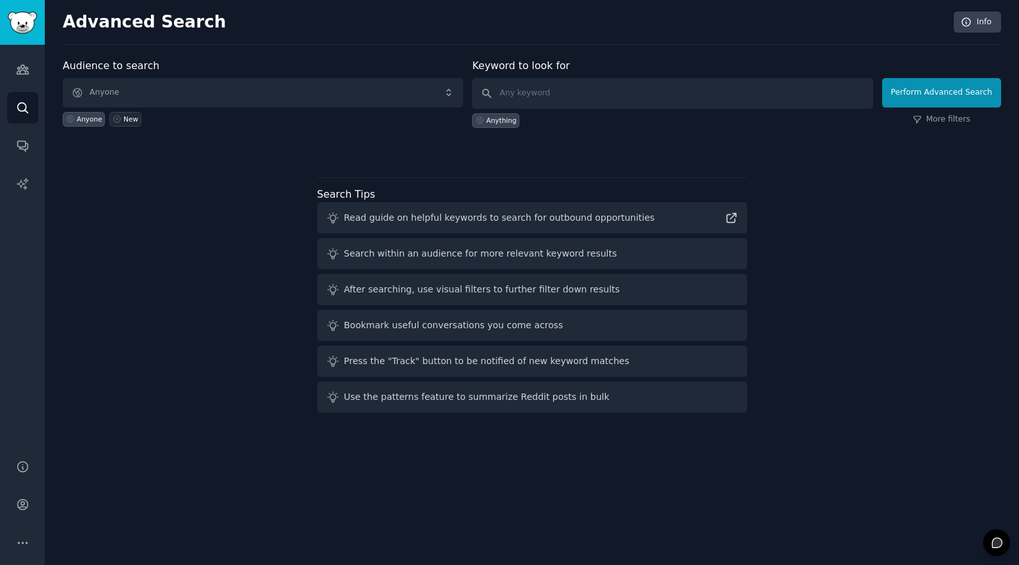
click at [130, 117] on div "New" at bounding box center [130, 118] width 15 height 9
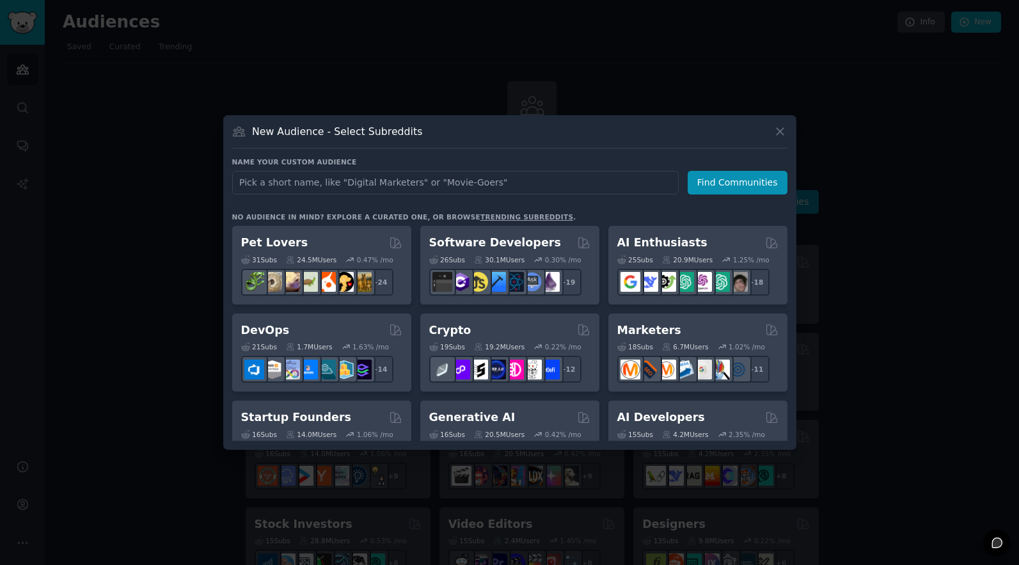
click at [260, 72] on div at bounding box center [509, 282] width 1019 height 565
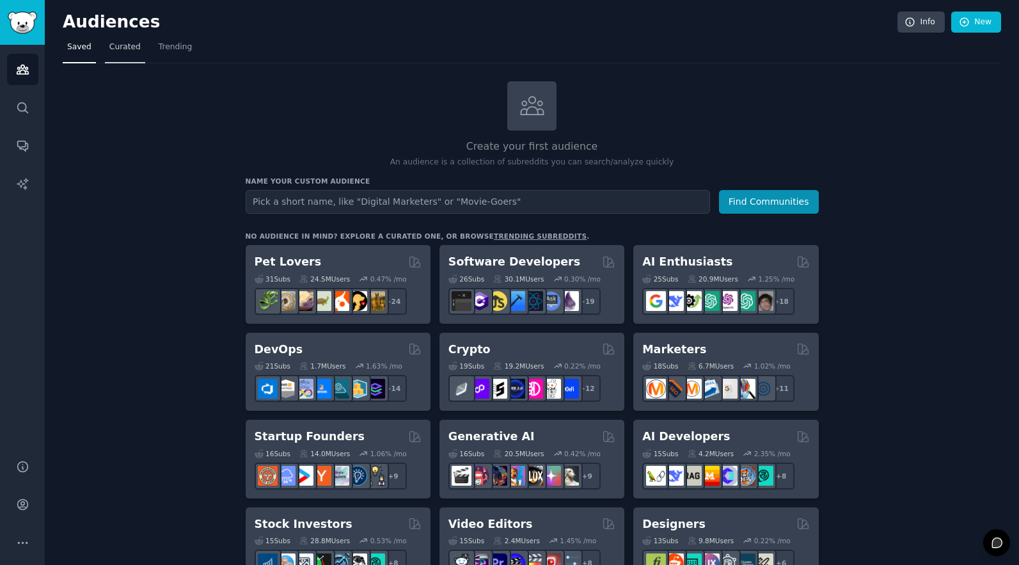
click at [123, 47] on span "Curated" at bounding box center [124, 48] width 31 height 12
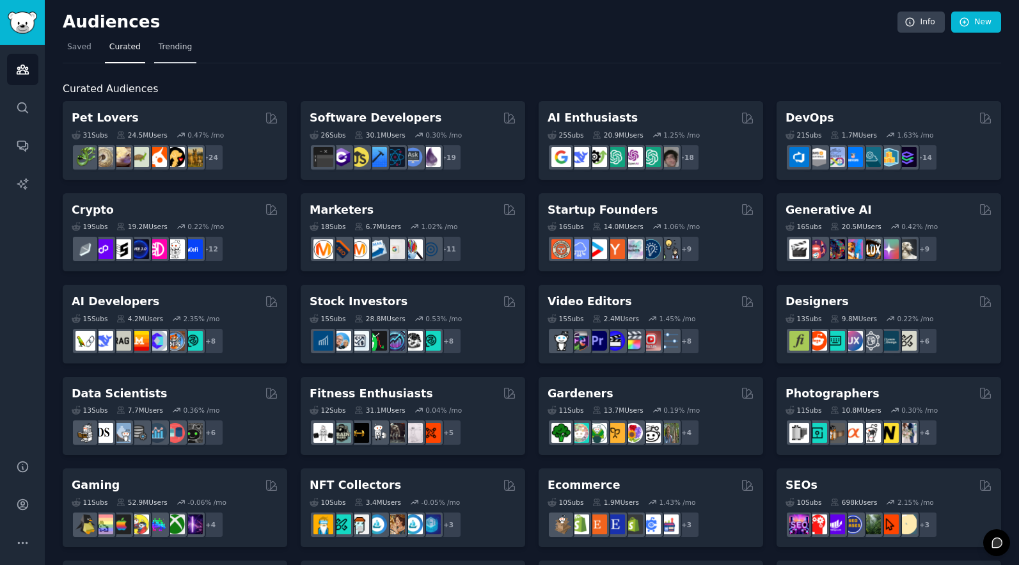
click at [159, 47] on span "Trending" at bounding box center [175, 48] width 33 height 12
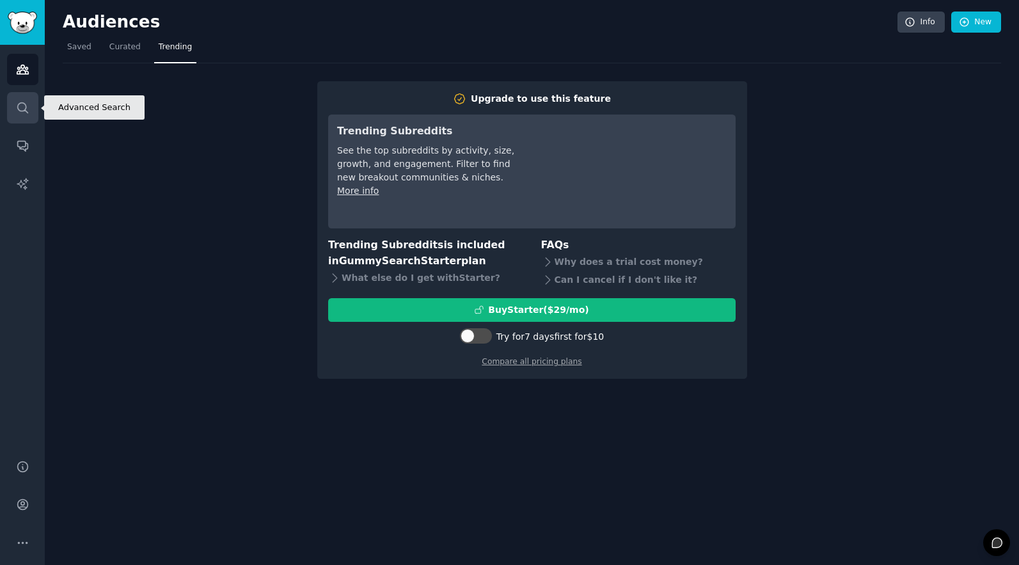
click at [22, 107] on icon "Sidebar" at bounding box center [22, 107] width 13 height 13
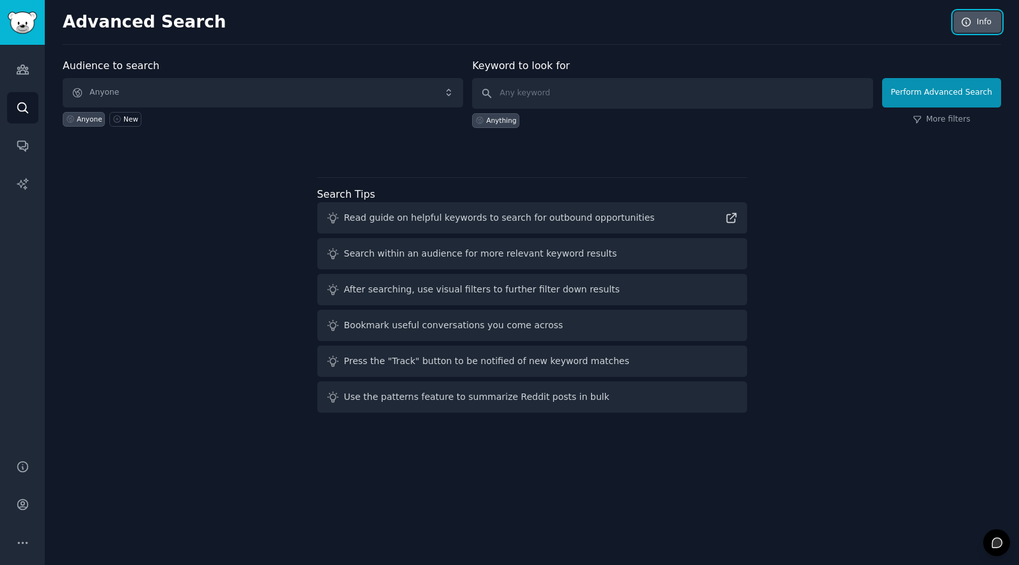
click at [984, 26] on link "Info" at bounding box center [977, 23] width 47 height 22
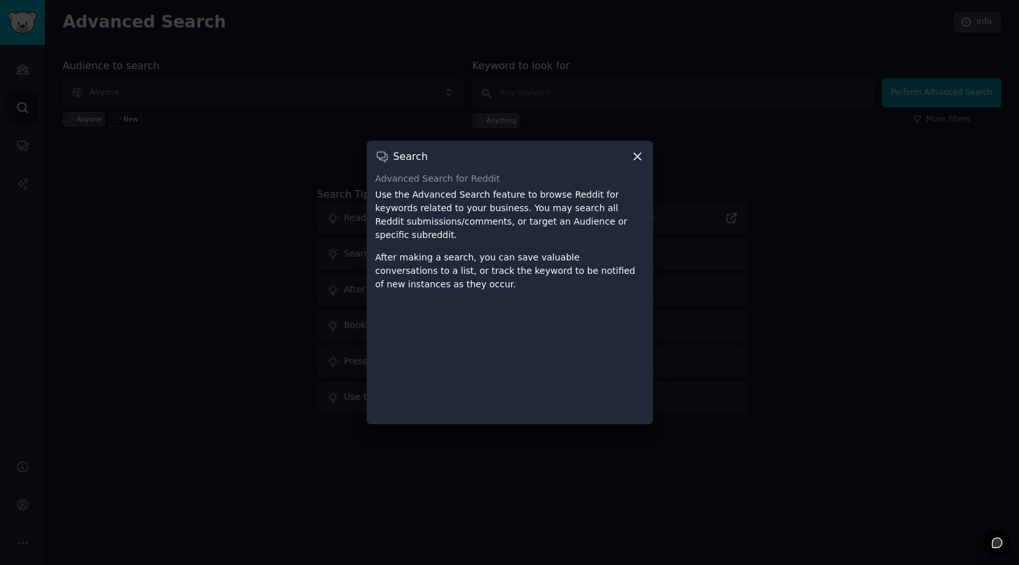
click at [636, 164] on div "Search Advanced Search for Reddit Use the Advanced Search feature to browse Red…" at bounding box center [509, 282] width 287 height 283
click at [635, 157] on icon at bounding box center [637, 156] width 13 height 13
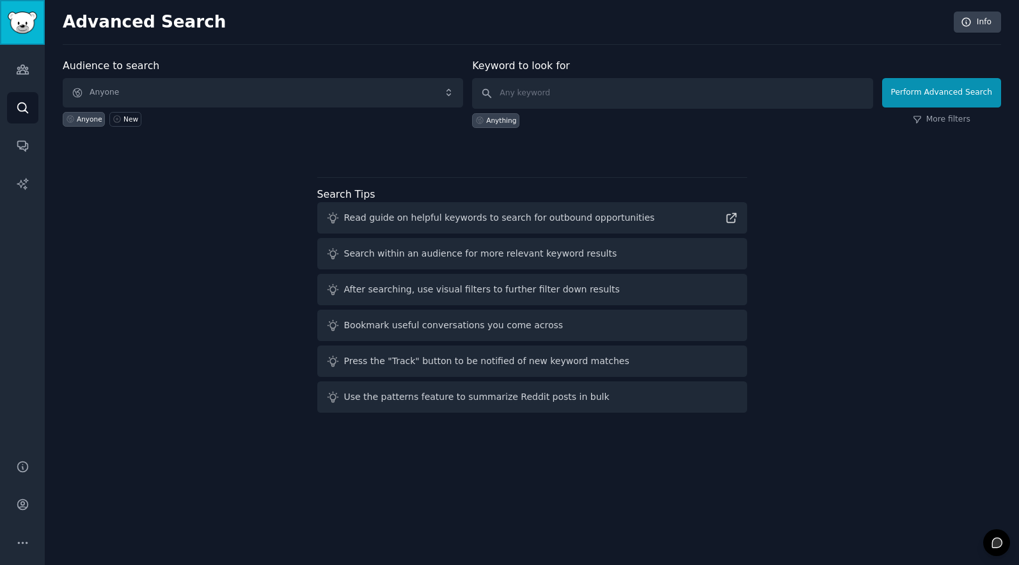
click at [21, 26] on img "Sidebar" at bounding box center [22, 23] width 29 height 22
